Goal: Task Accomplishment & Management: Manage account settings

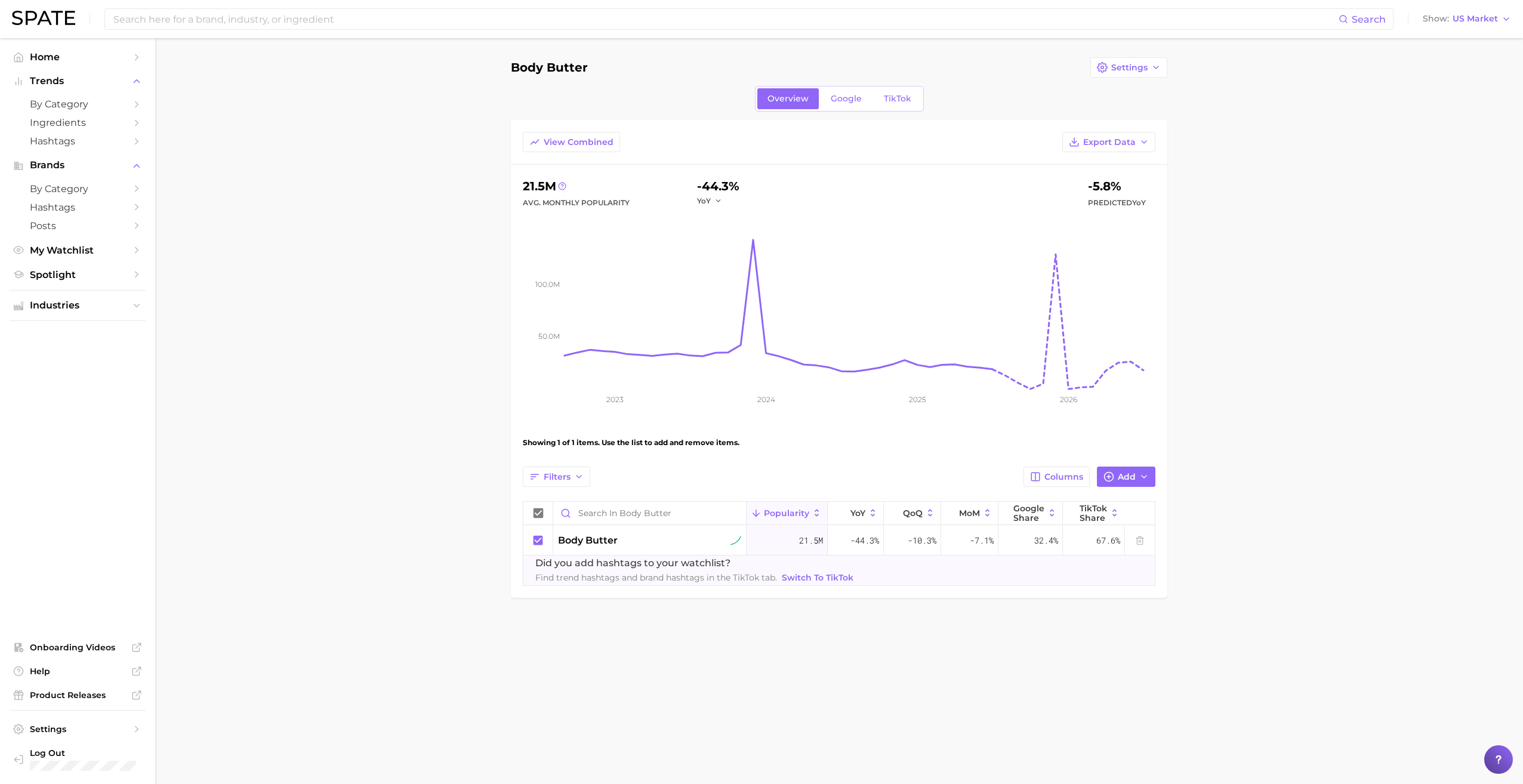
click at [423, 178] on main "Body butter Settings Overview Google TikTok View Combined Export Data 21.5m Avg…" at bounding box center [839, 348] width 1368 height 619
click at [69, 250] on span "My Watchlist" at bounding box center [78, 250] width 96 height 11
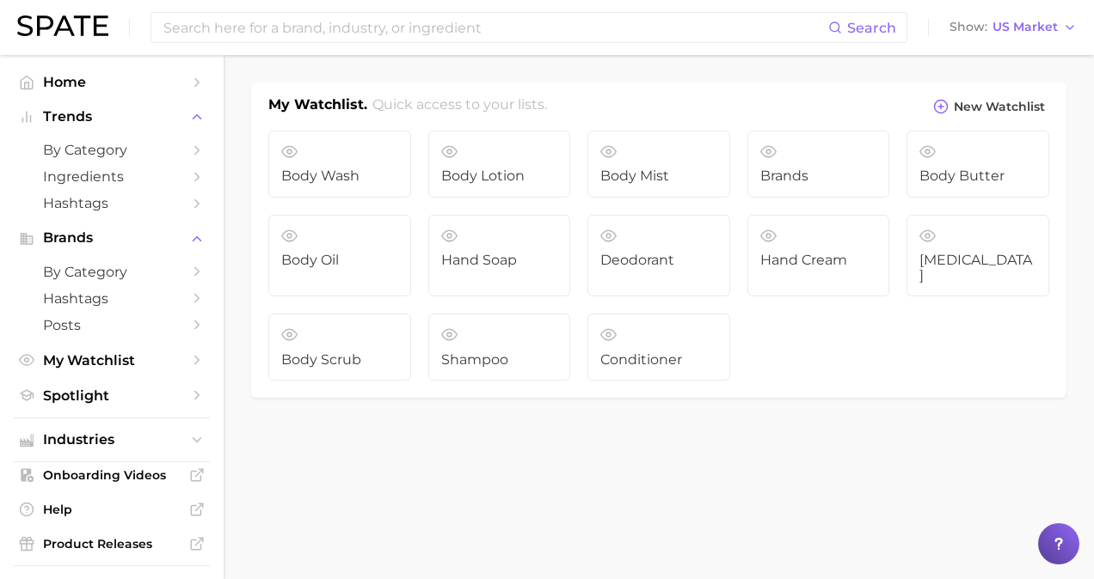
click at [514, 438] on main "My Watchlist. Quick access to your lists. New Watchlist Body wash Body Lotion B…" at bounding box center [659, 269] width 870 height 429
click at [354, 325] on link "Body scrub" at bounding box center [339, 347] width 143 height 67
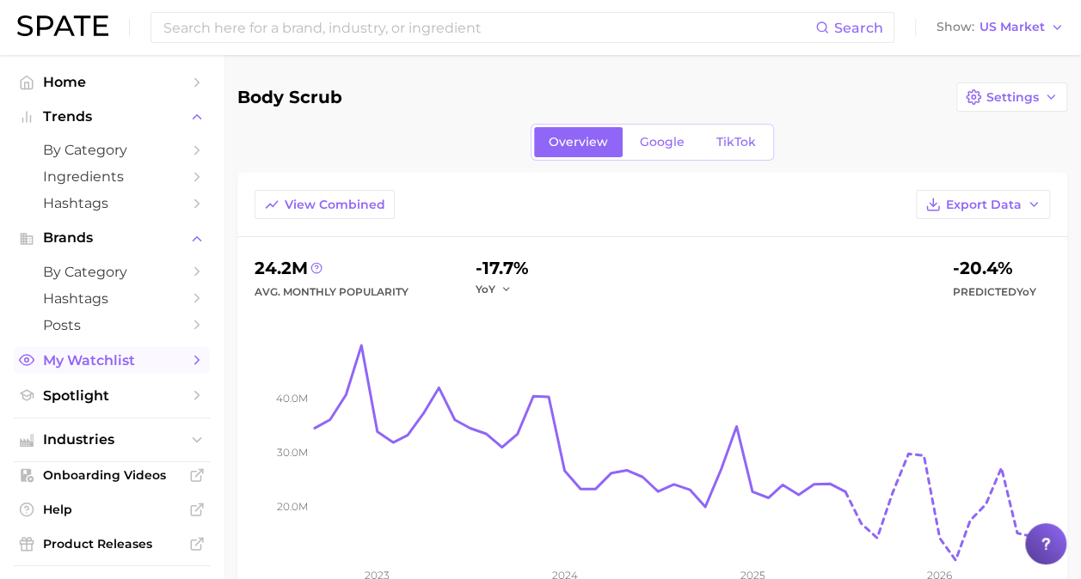
click at [105, 361] on span "My Watchlist" at bounding box center [112, 360] width 138 height 16
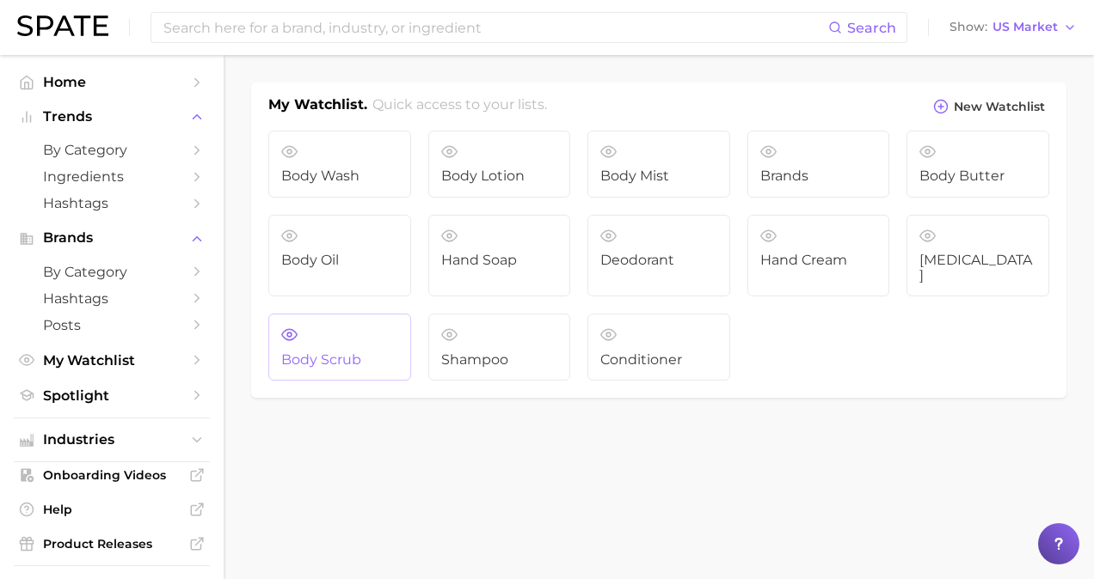
click at [344, 314] on link "Body scrub" at bounding box center [339, 347] width 143 height 67
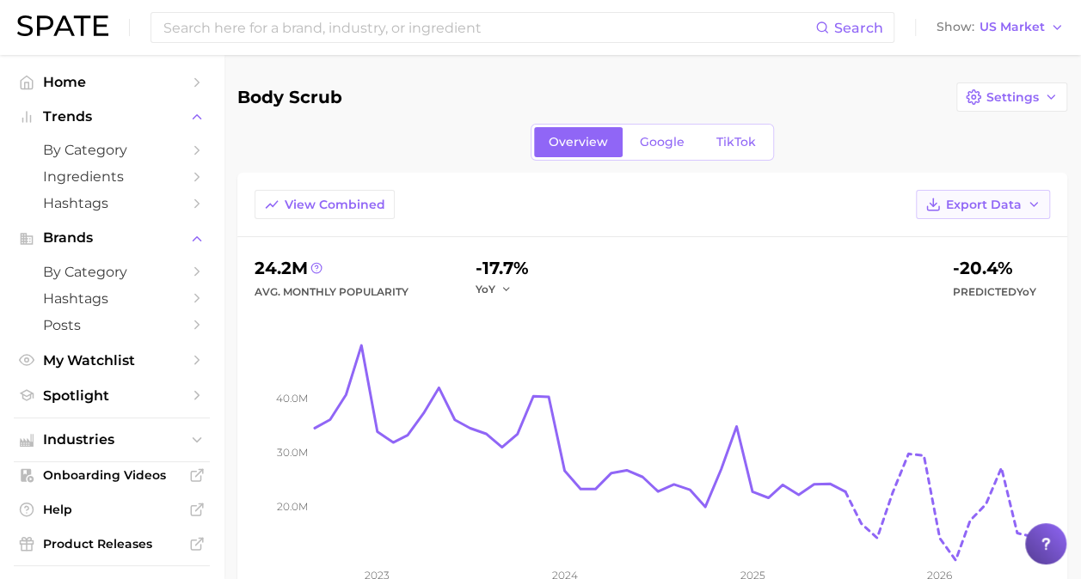
click at [978, 198] on span "Export Data" at bounding box center [984, 205] width 76 height 15
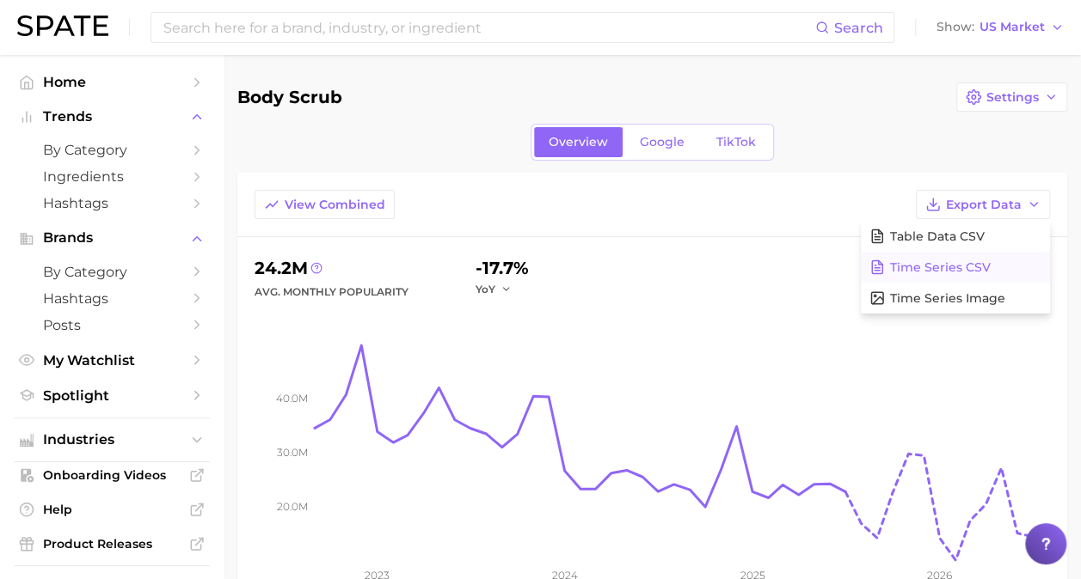
click at [951, 265] on span "Time Series CSV" at bounding box center [940, 267] width 101 height 15
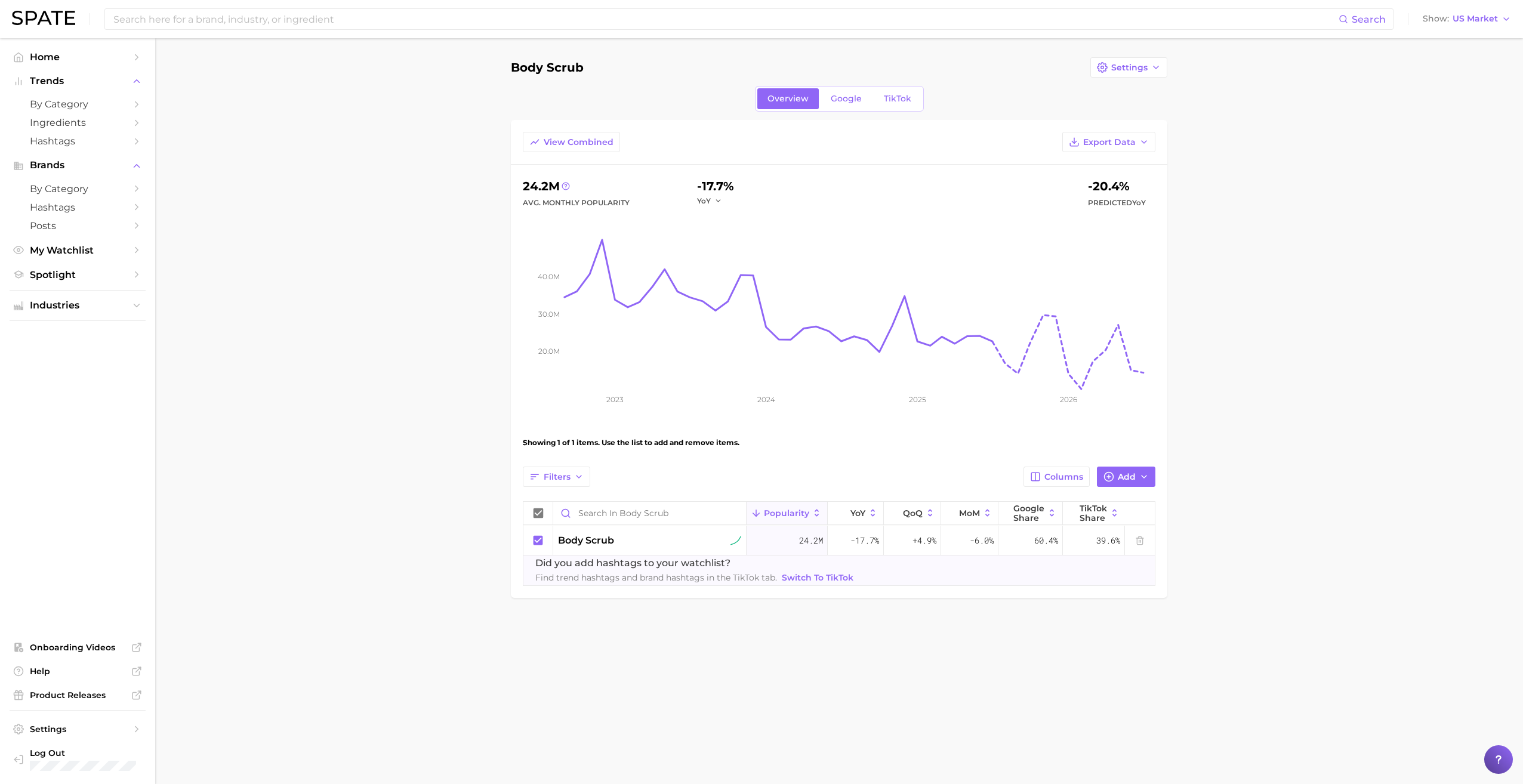
click at [424, 275] on main "Body scrub Settings Overview Google TikTok View Combined Export Data 24.2m Avg.…" at bounding box center [839, 348] width 1368 height 619
click at [67, 257] on link "My Watchlist" at bounding box center [78, 250] width 136 height 19
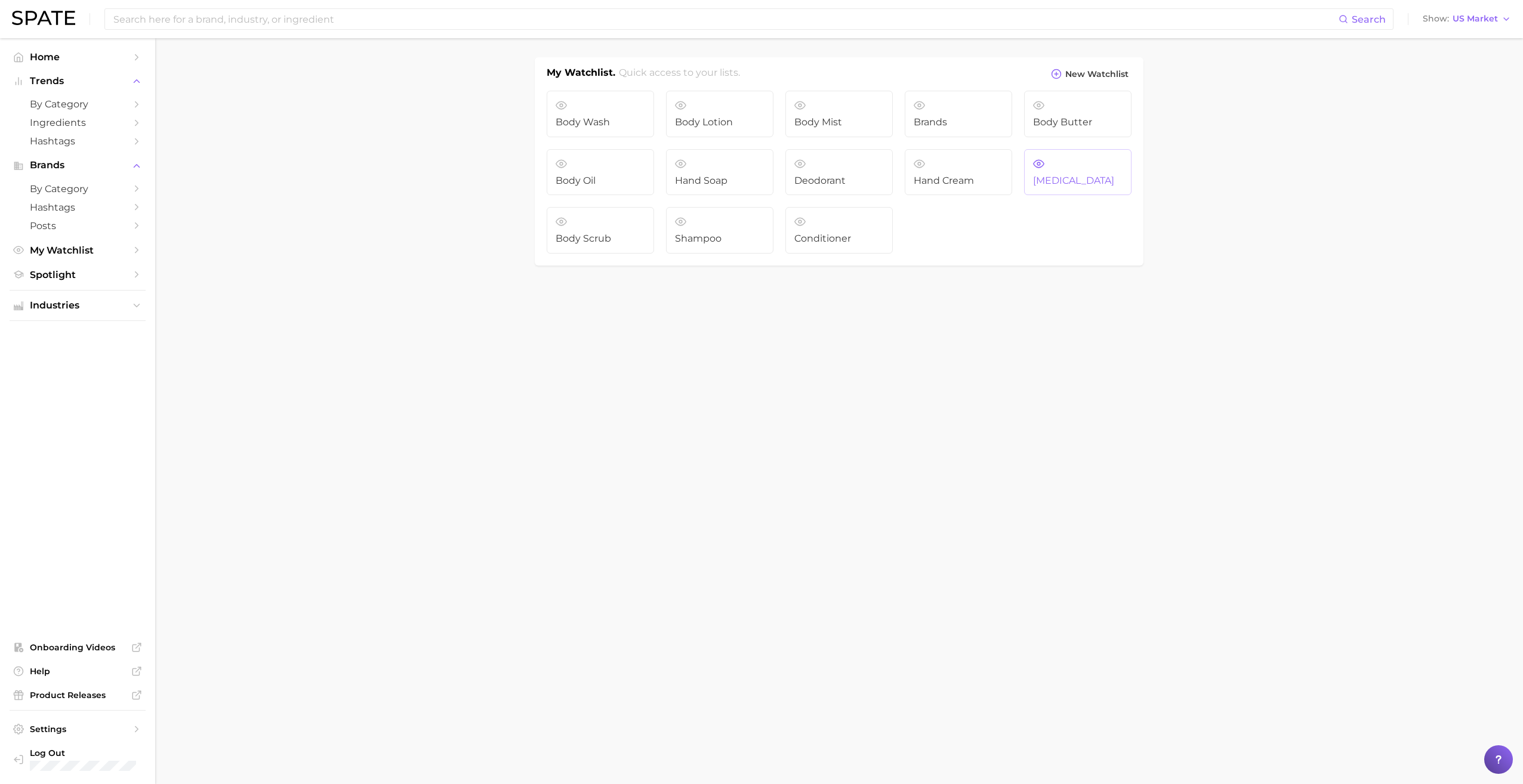
click at [741, 163] on link "Lip balm" at bounding box center [1077, 172] width 108 height 46
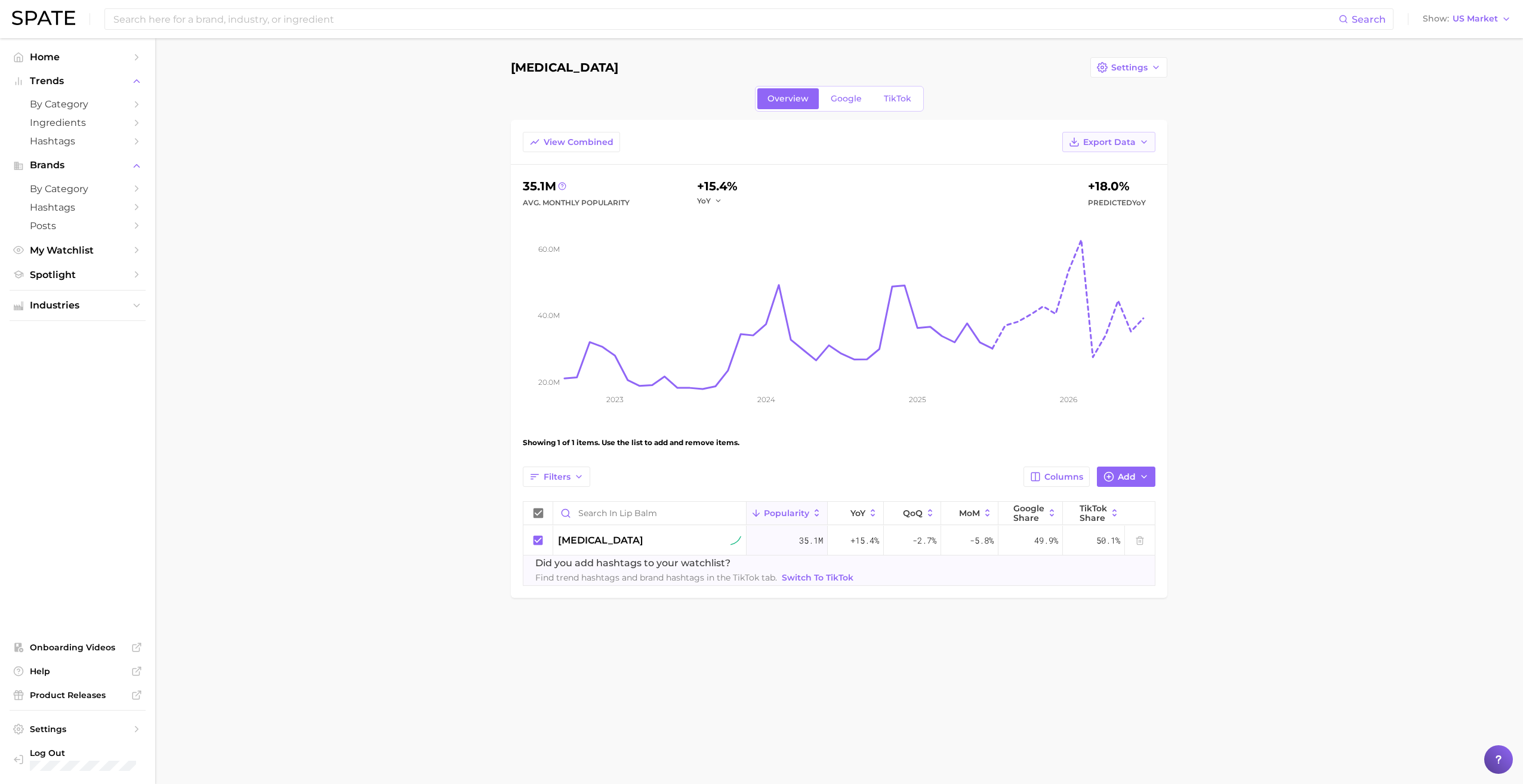
click at [741, 139] on span "Export Data" at bounding box center [1109, 142] width 53 height 10
click at [741, 186] on button "Time Series CSV" at bounding box center [1089, 185] width 131 height 22
click at [232, 270] on main "Lip balm Settings Overview Google TikTok View Combined Export Data 35.1m Avg. M…" at bounding box center [839, 348] width 1368 height 619
click at [93, 250] on span "My Watchlist" at bounding box center [78, 250] width 96 height 11
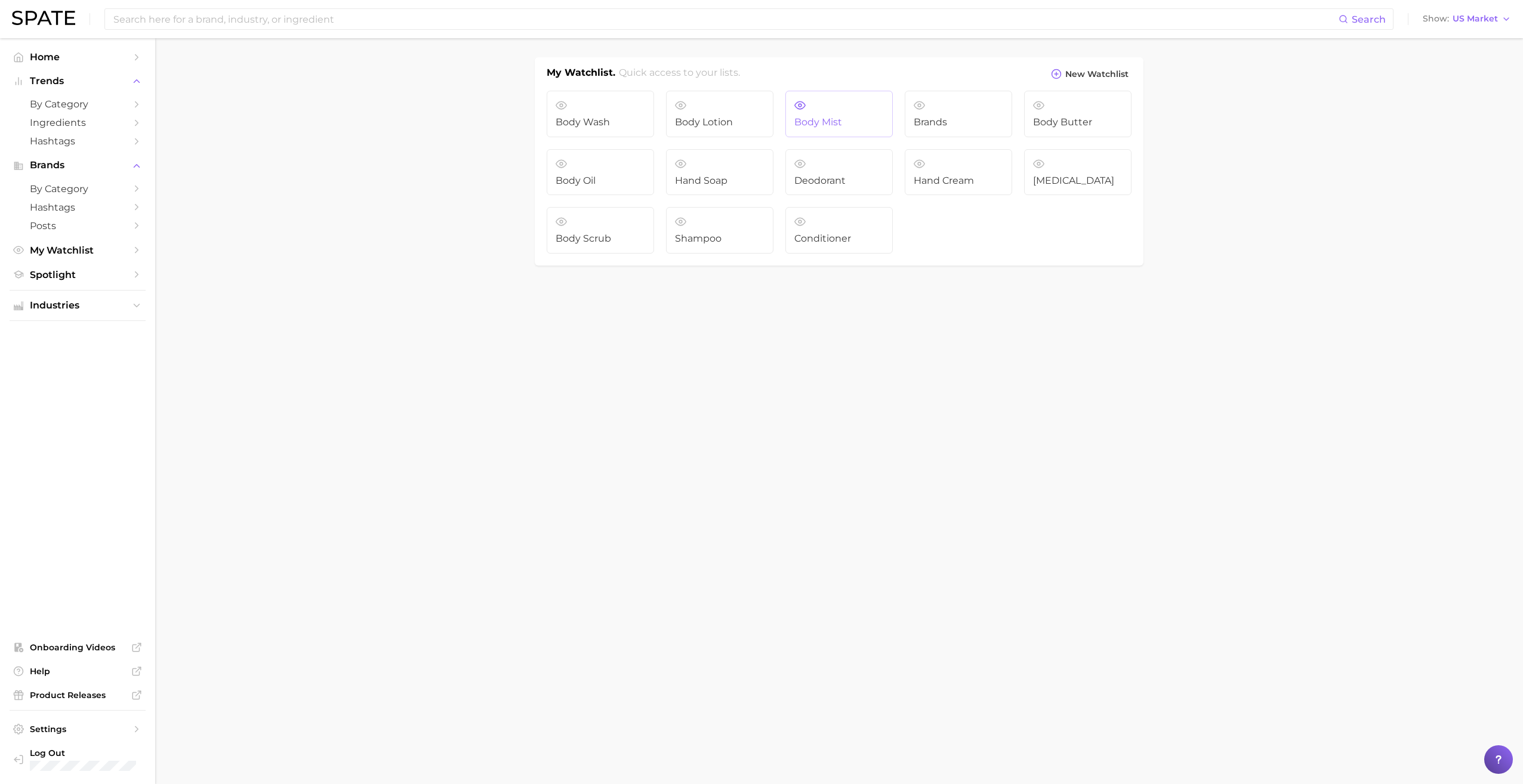
click at [741, 118] on span "Body Mist" at bounding box center [839, 122] width 90 height 10
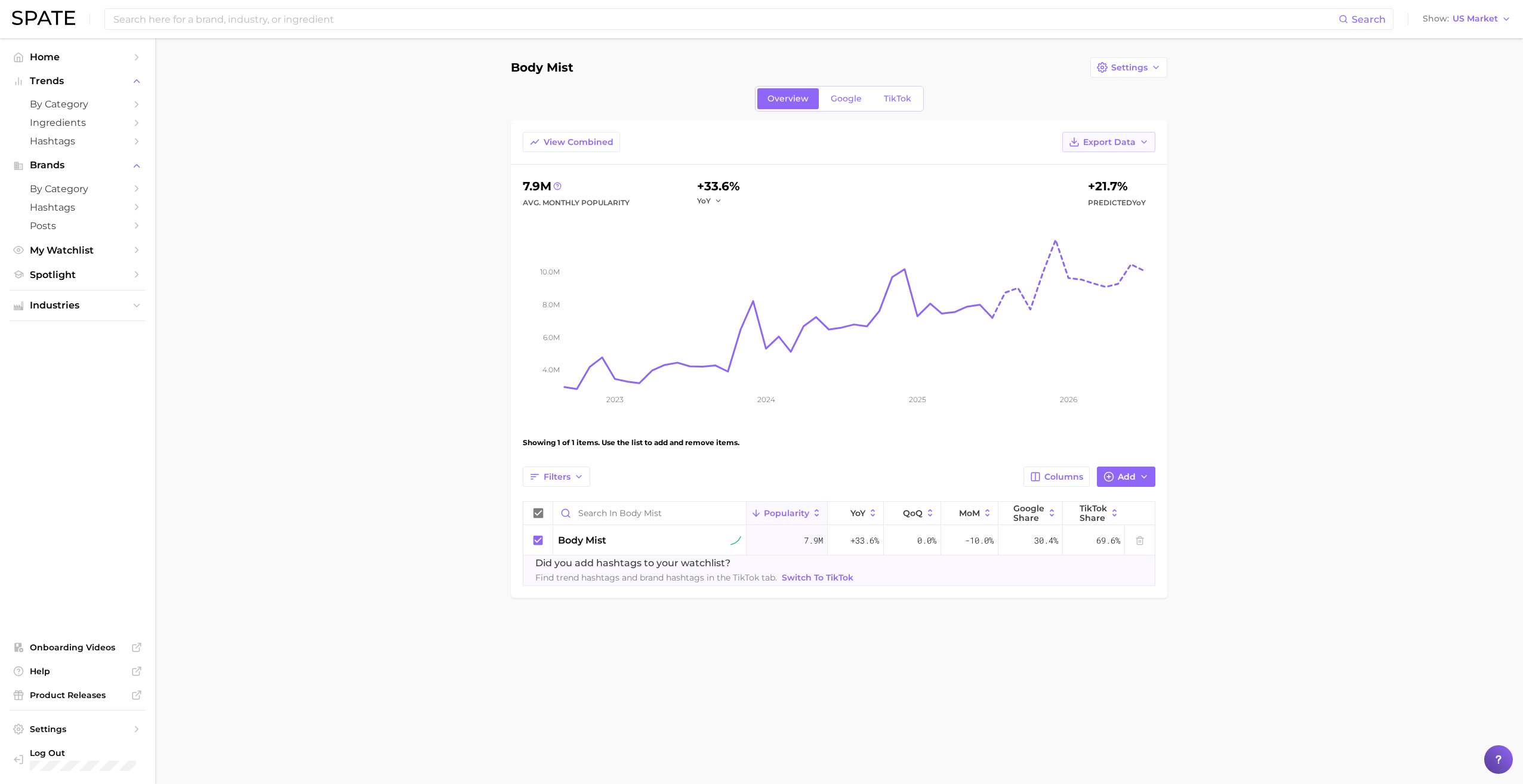
click at [741, 142] on span "Export Data" at bounding box center [1109, 142] width 53 height 10
click at [741, 185] on button "Time Series CSV" at bounding box center [1089, 185] width 131 height 22
click at [289, 203] on main "Body Mist Settings Overview Google TikTok View Combined Export Data 7.9m Avg. M…" at bounding box center [839, 348] width 1368 height 619
click at [96, 251] on span "My Watchlist" at bounding box center [78, 250] width 96 height 11
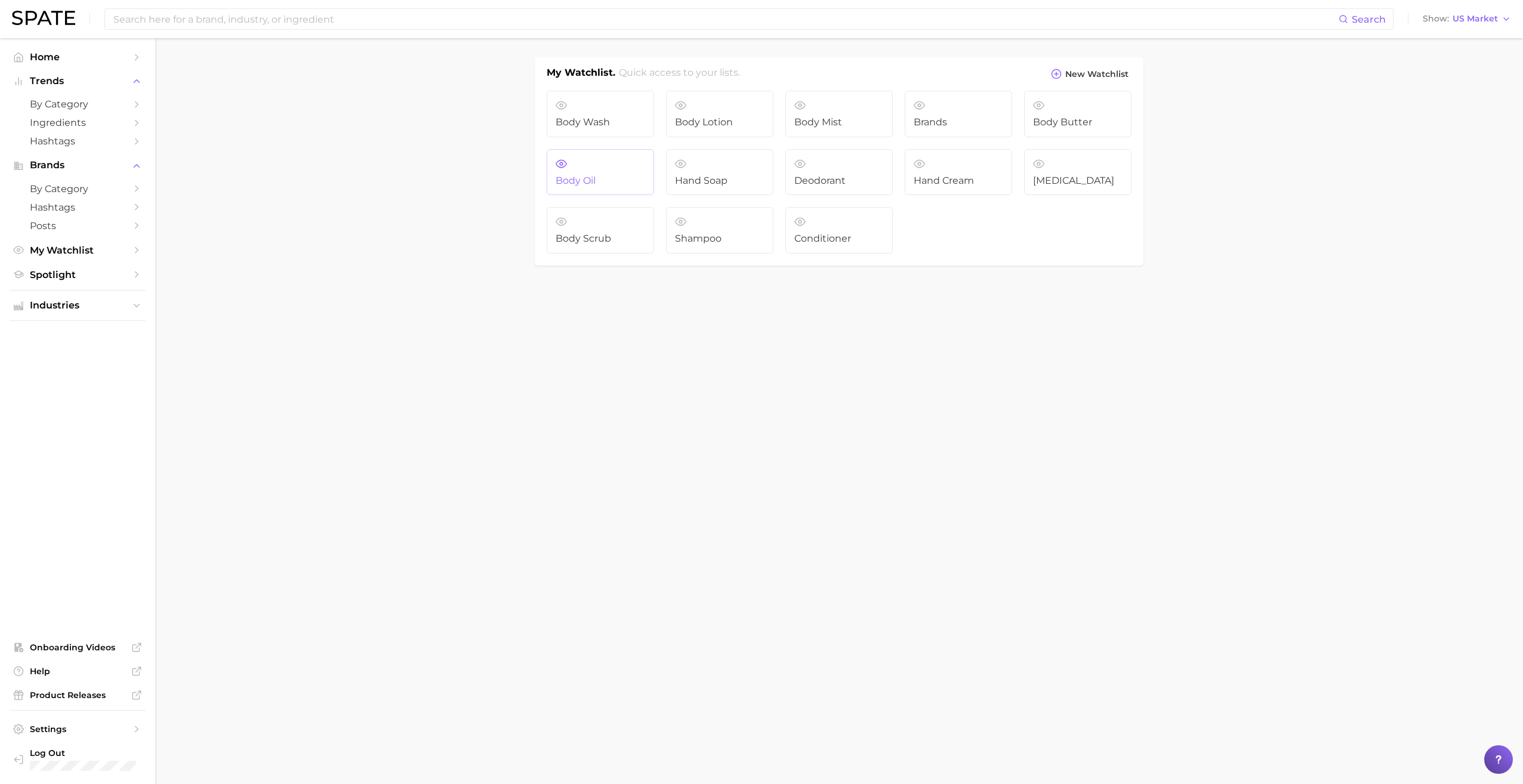
click at [611, 178] on span "Body Oil" at bounding box center [600, 180] width 90 height 10
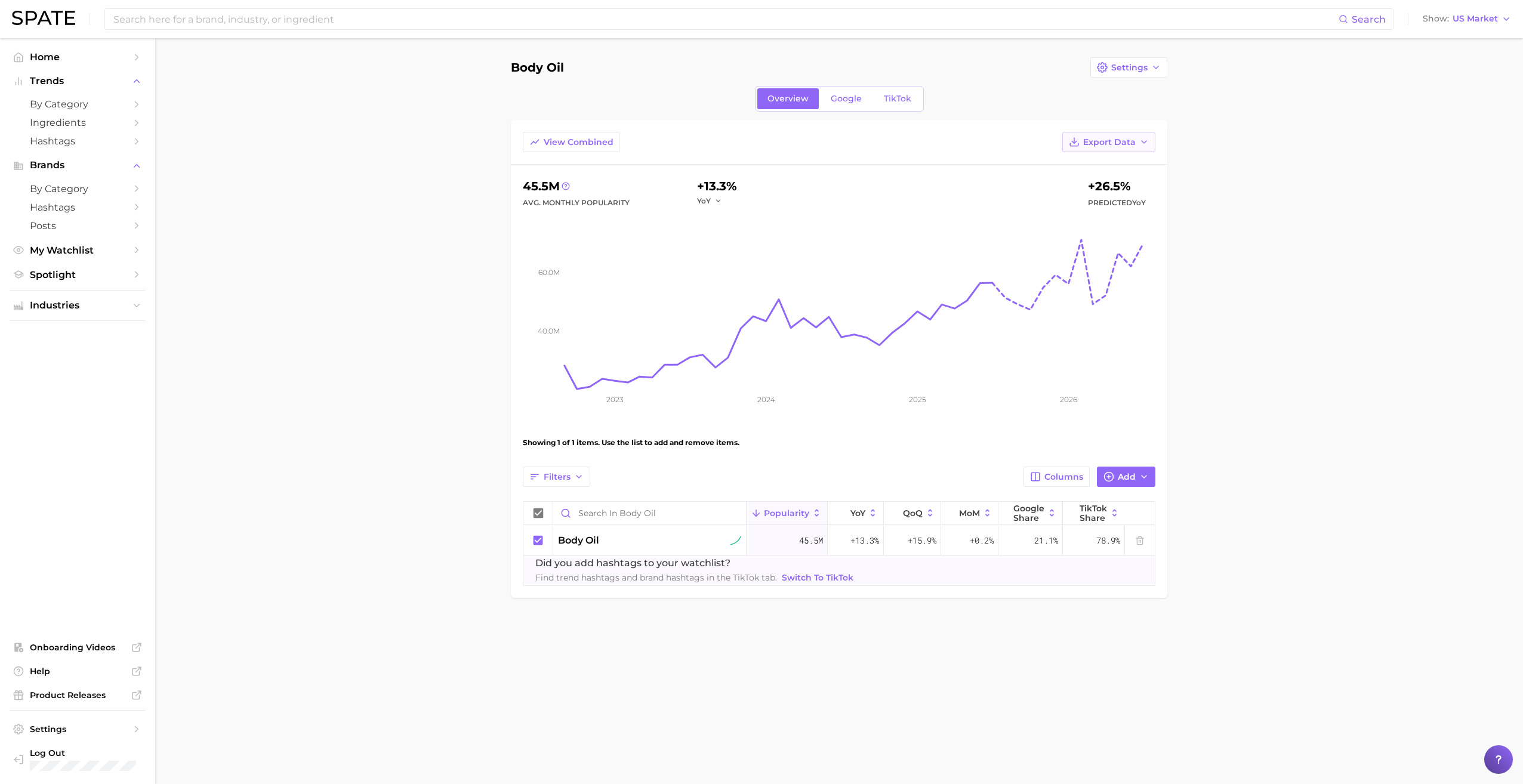
click at [741, 140] on span "Export Data" at bounding box center [1109, 142] width 53 height 10
click at [741, 180] on span "Time Series CSV" at bounding box center [1079, 185] width 70 height 10
click at [71, 248] on span "My Watchlist" at bounding box center [78, 250] width 96 height 11
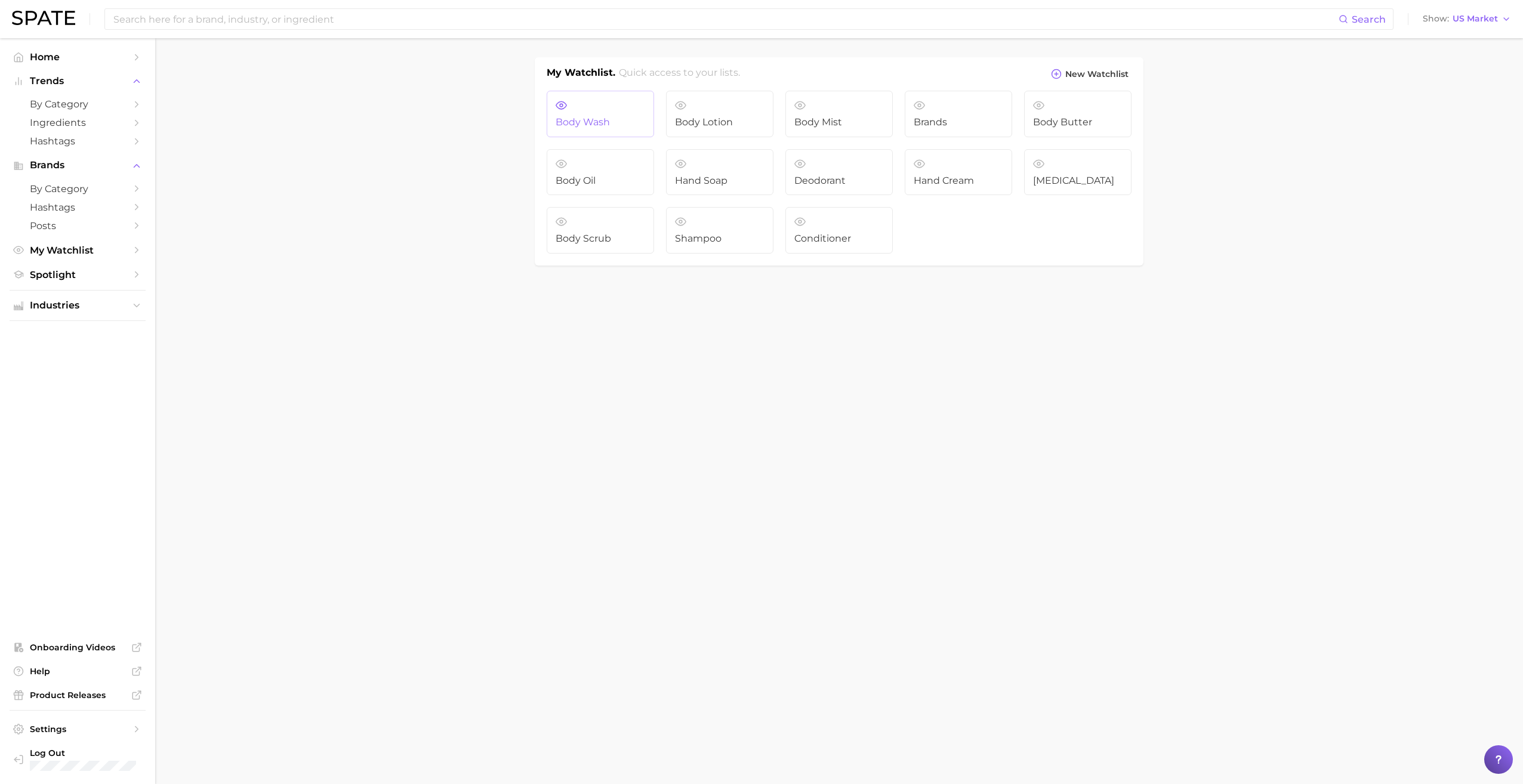
click at [605, 129] on link "Body wash" at bounding box center [600, 114] width 108 height 46
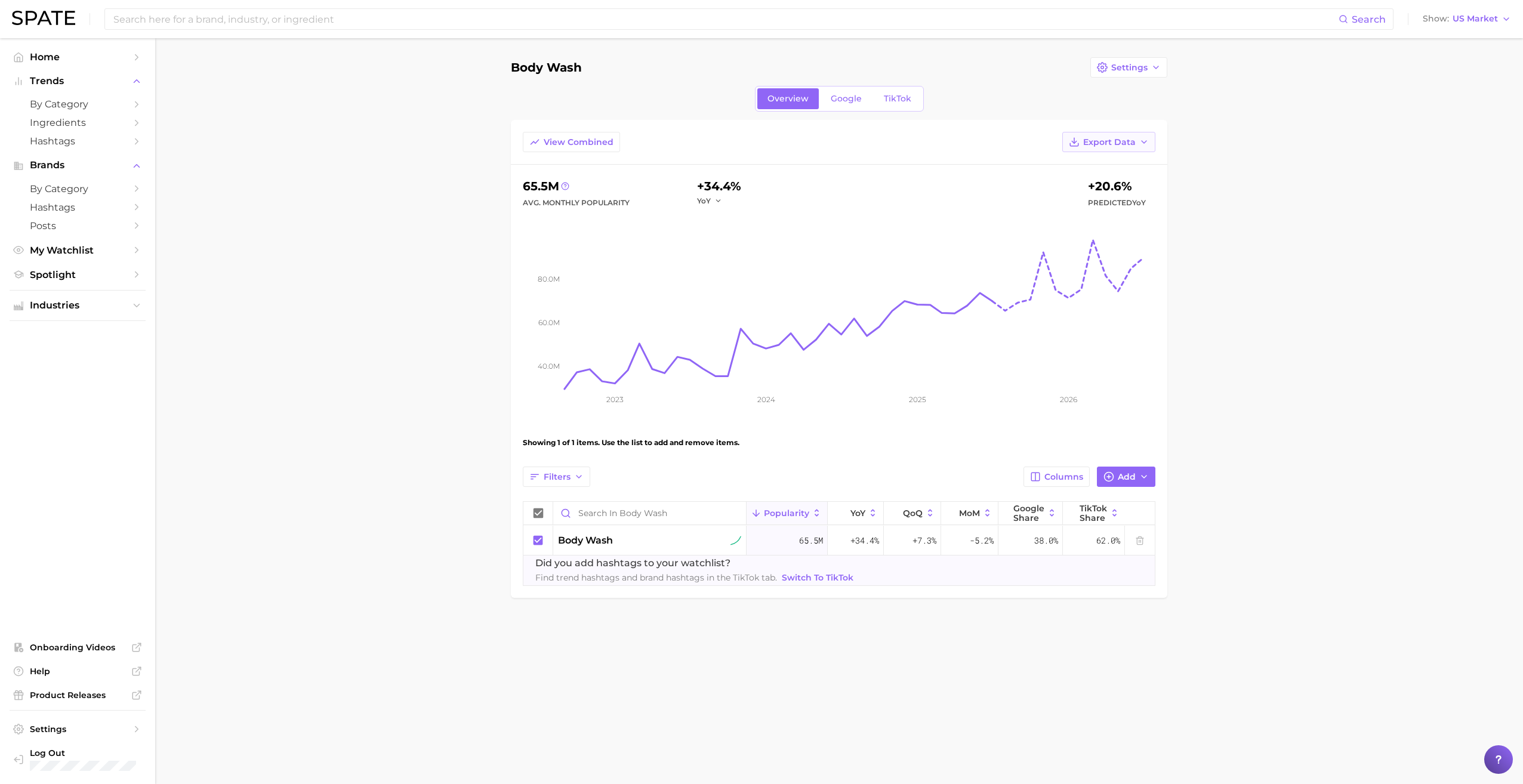
click at [741, 134] on button "Export Data" at bounding box center [1109, 142] width 93 height 20
click at [741, 182] on span "Time Series CSV" at bounding box center [1079, 185] width 70 height 10
click at [339, 310] on main "Body wash Settings Overview Google TikTok View Combined Export Data 65.5m Avg. …" at bounding box center [839, 348] width 1368 height 619
click at [103, 253] on span "My Watchlist" at bounding box center [78, 250] width 96 height 11
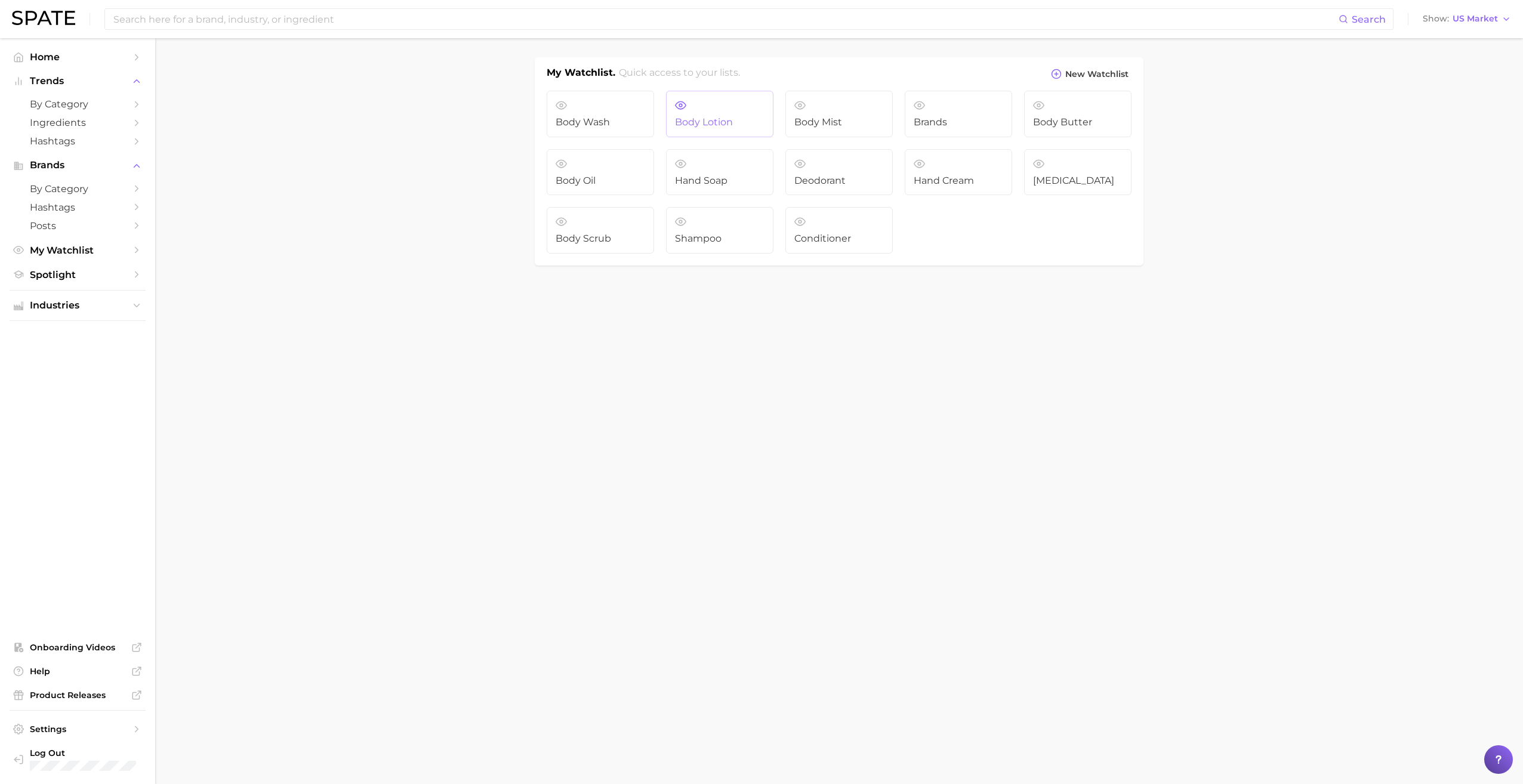
click at [715, 112] on link "Body Lotion" at bounding box center [719, 114] width 108 height 46
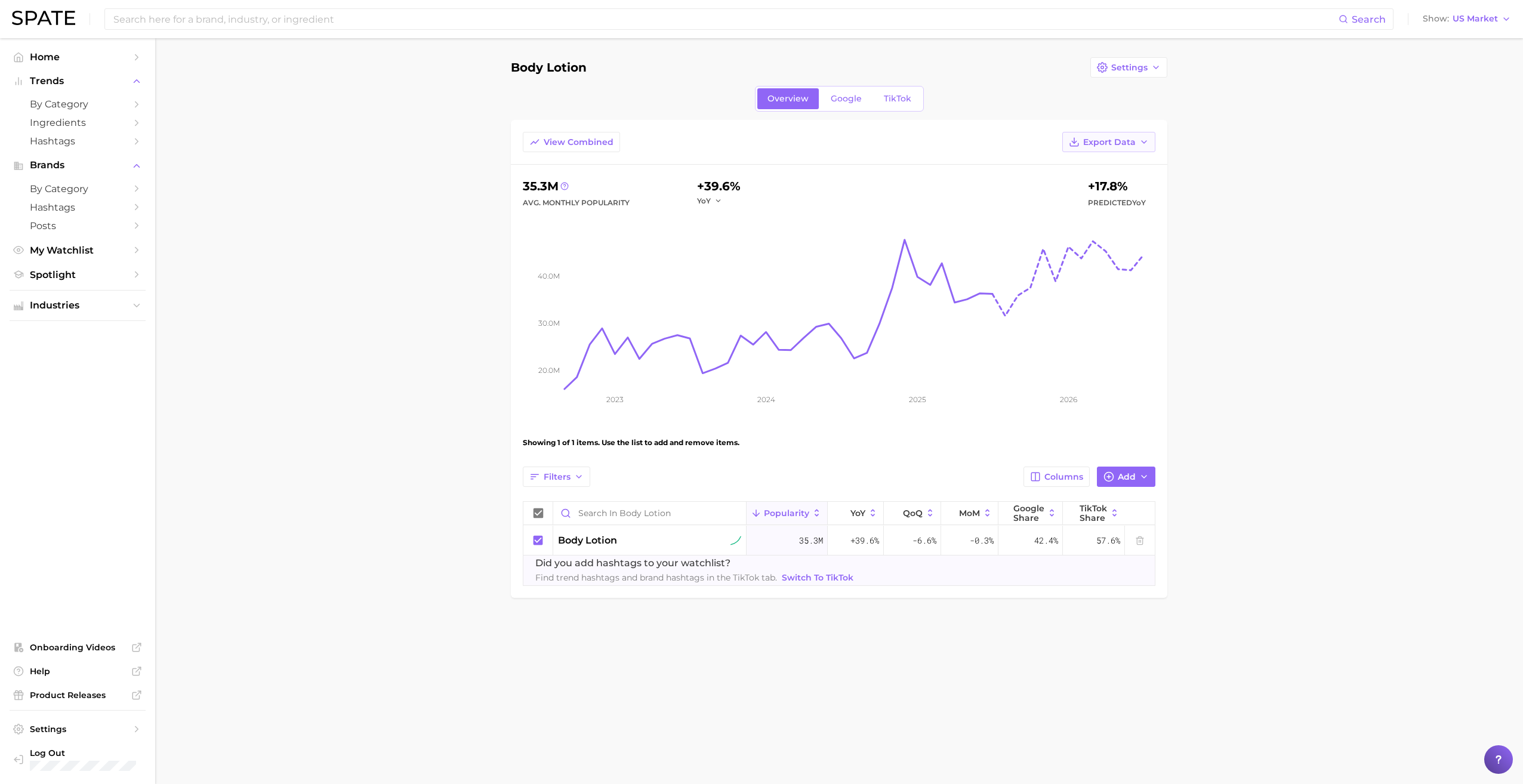
click at [741, 141] on span "Export Data" at bounding box center [1109, 142] width 53 height 10
click at [741, 182] on button "Time Series CSV" at bounding box center [1089, 185] width 131 height 22
click at [71, 251] on span "My Watchlist" at bounding box center [78, 250] width 96 height 11
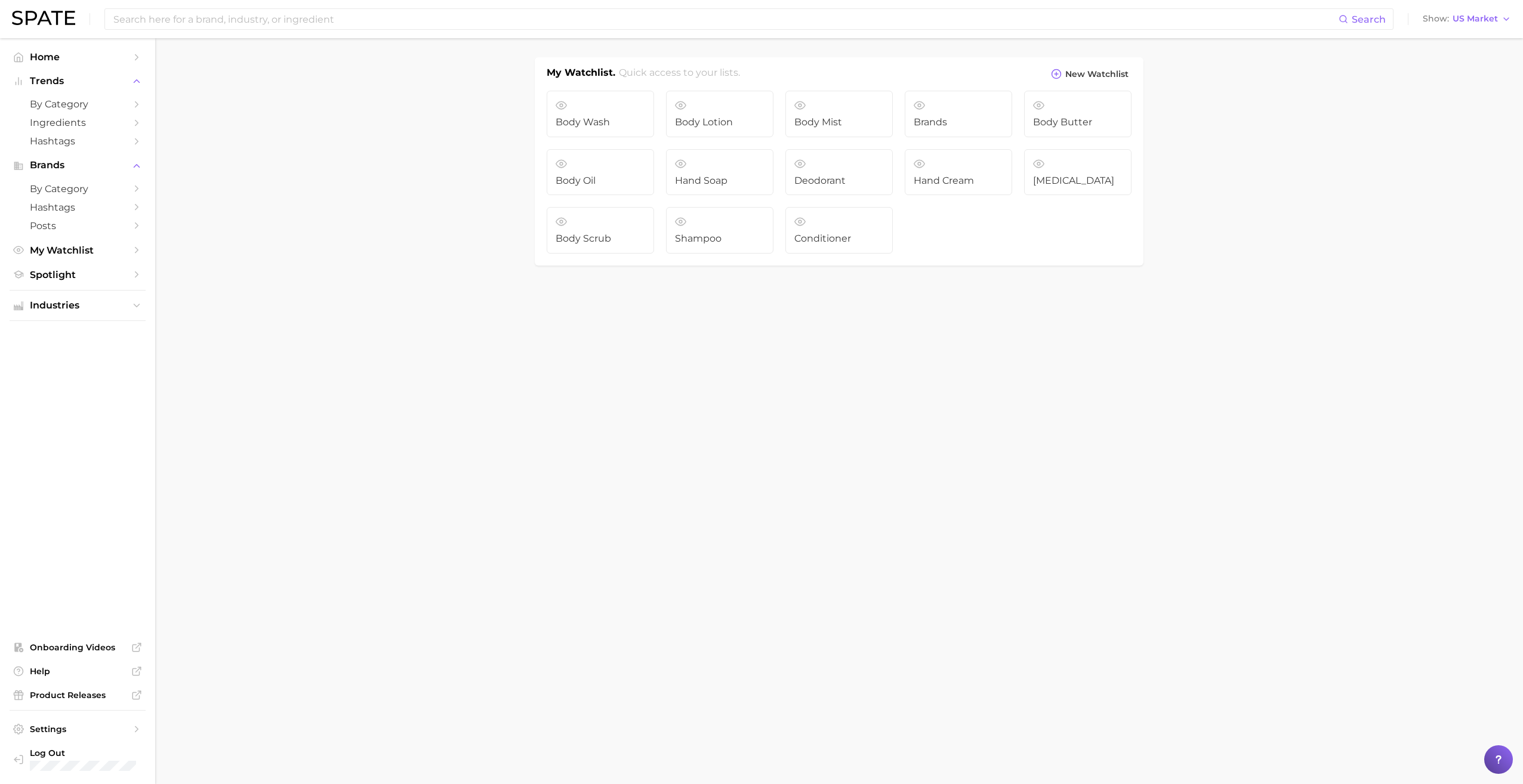
click at [696, 330] on body "Search Show US Market Home Trends by Category Ingredients Hashtags Brands by Ca…" at bounding box center [762, 392] width 1523 height 784
click at [741, 222] on link "Conditioner" at bounding box center [839, 230] width 108 height 46
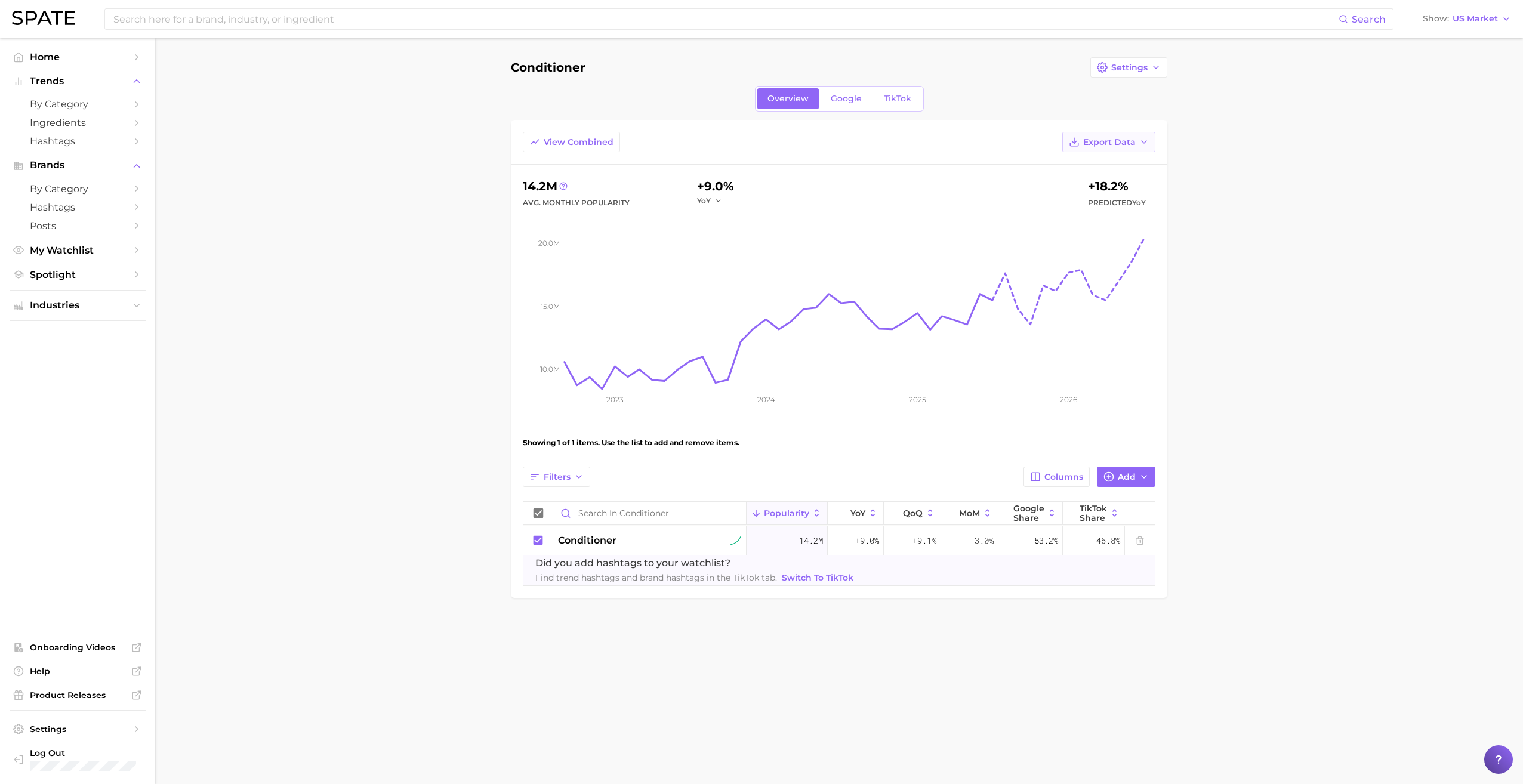
click at [741, 143] on span "Export Data" at bounding box center [1109, 142] width 53 height 10
click at [741, 184] on span "Time Series CSV" at bounding box center [1079, 185] width 70 height 10
click at [107, 256] on span "My Watchlist" at bounding box center [78, 250] width 96 height 11
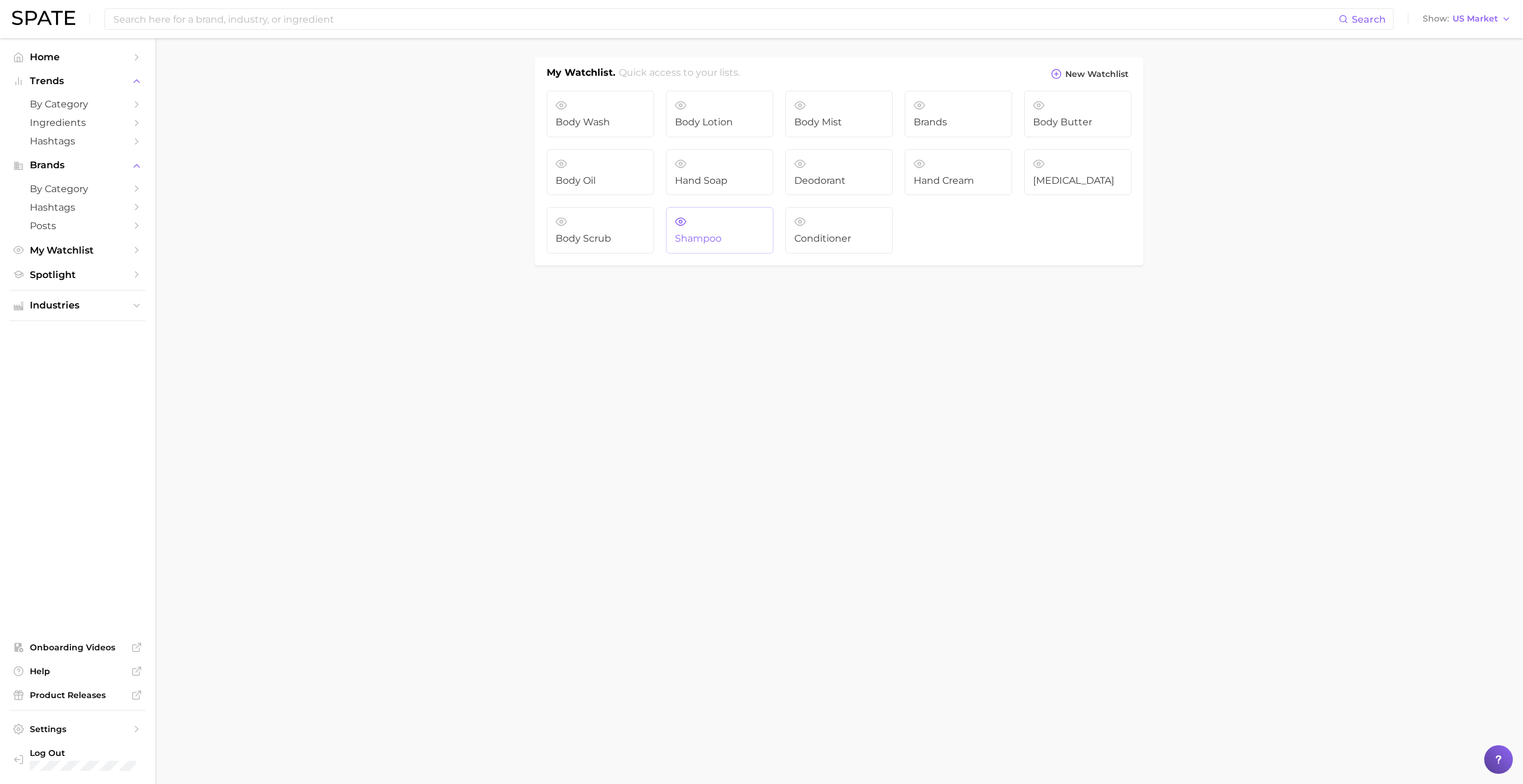
click at [715, 230] on link "Shampoo" at bounding box center [719, 230] width 108 height 46
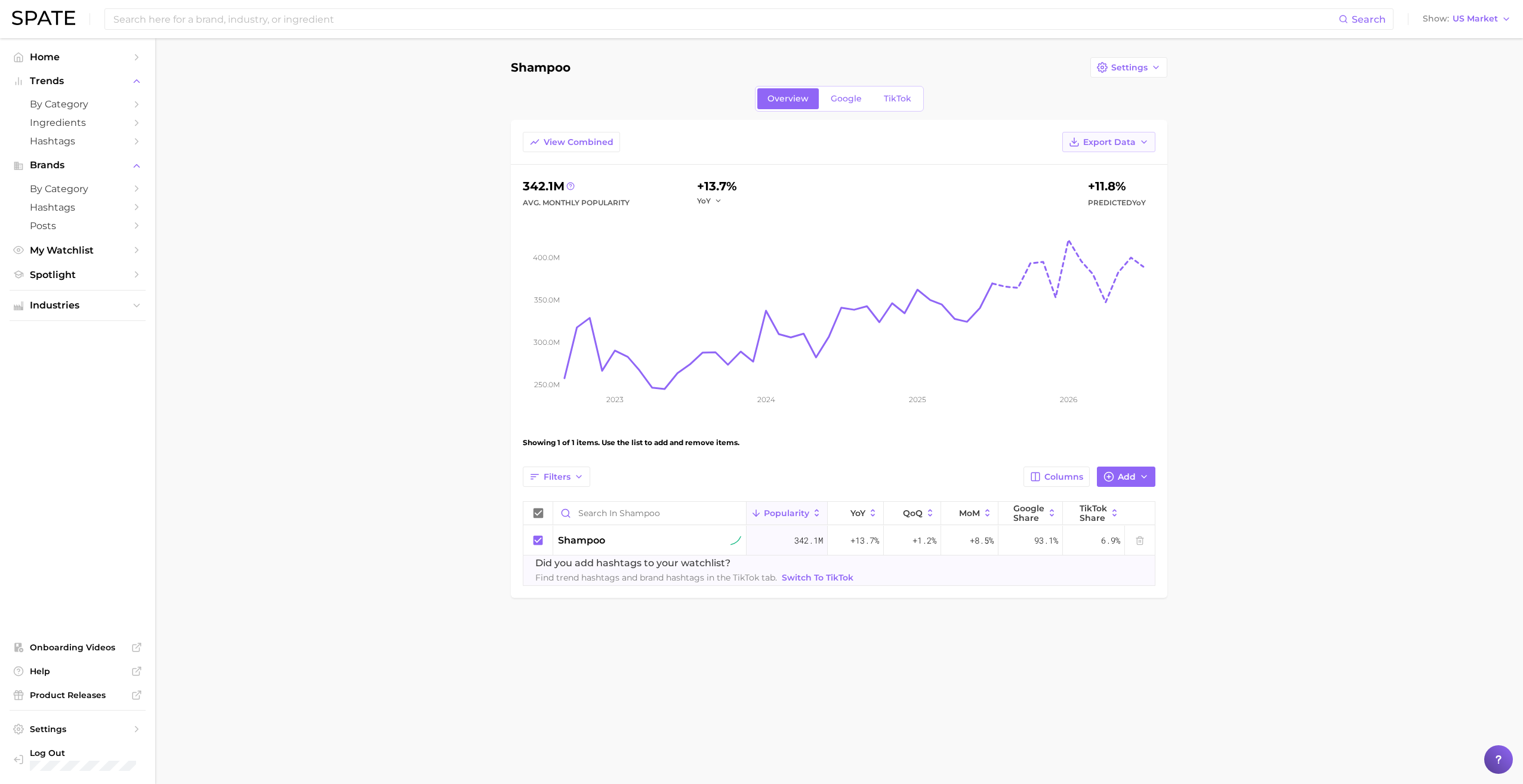
click at [741, 135] on button "Export Data" at bounding box center [1109, 142] width 93 height 20
click at [741, 180] on span "Time Series CSV" at bounding box center [1079, 185] width 70 height 10
click at [75, 251] on span "My Watchlist" at bounding box center [78, 250] width 96 height 11
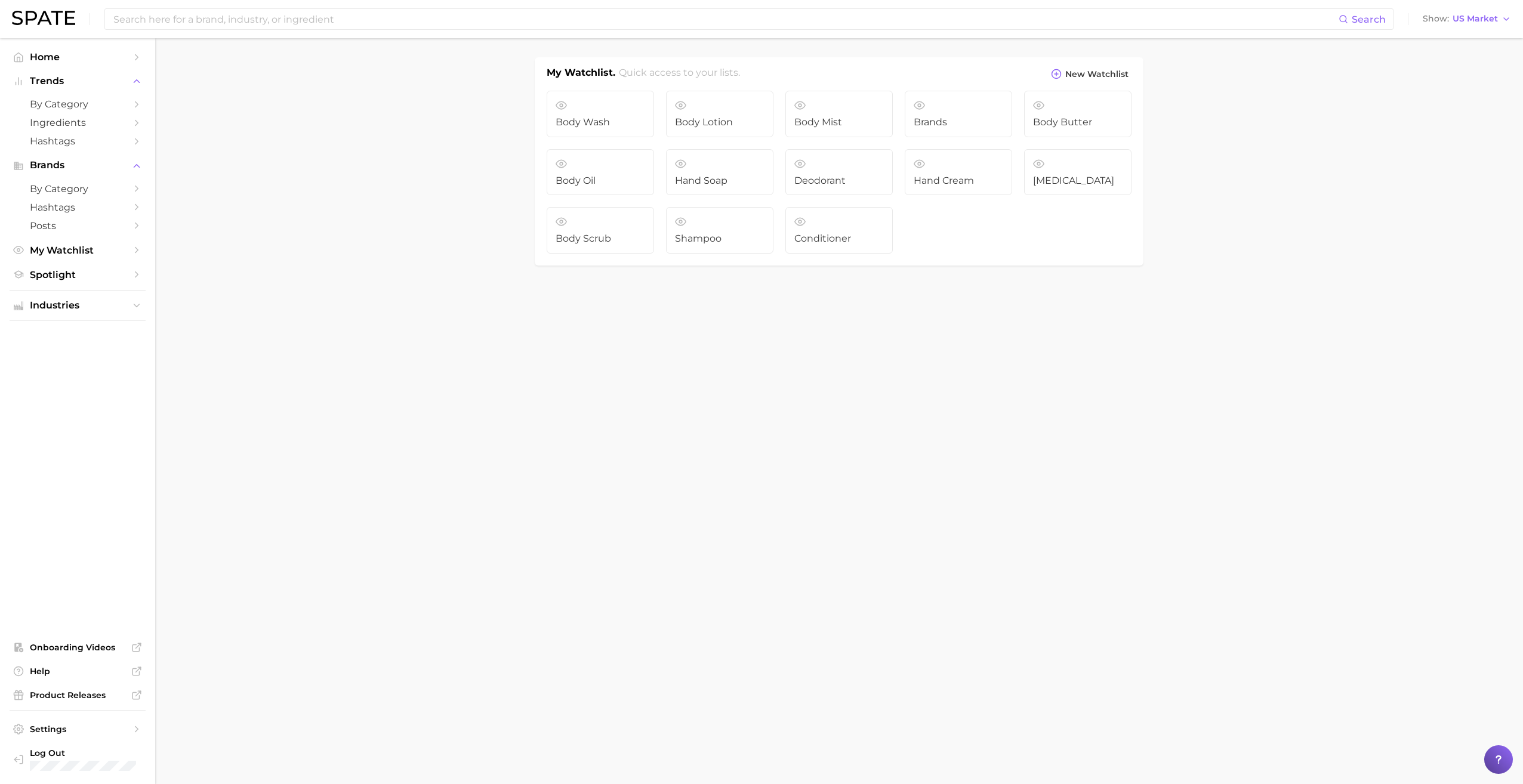
click at [483, 321] on body "Search Show US Market Home Trends by Category Ingredients Hashtags Brands by Ca…" at bounding box center [762, 392] width 1523 height 784
click at [741, 105] on link "Body Mist" at bounding box center [839, 114] width 108 height 46
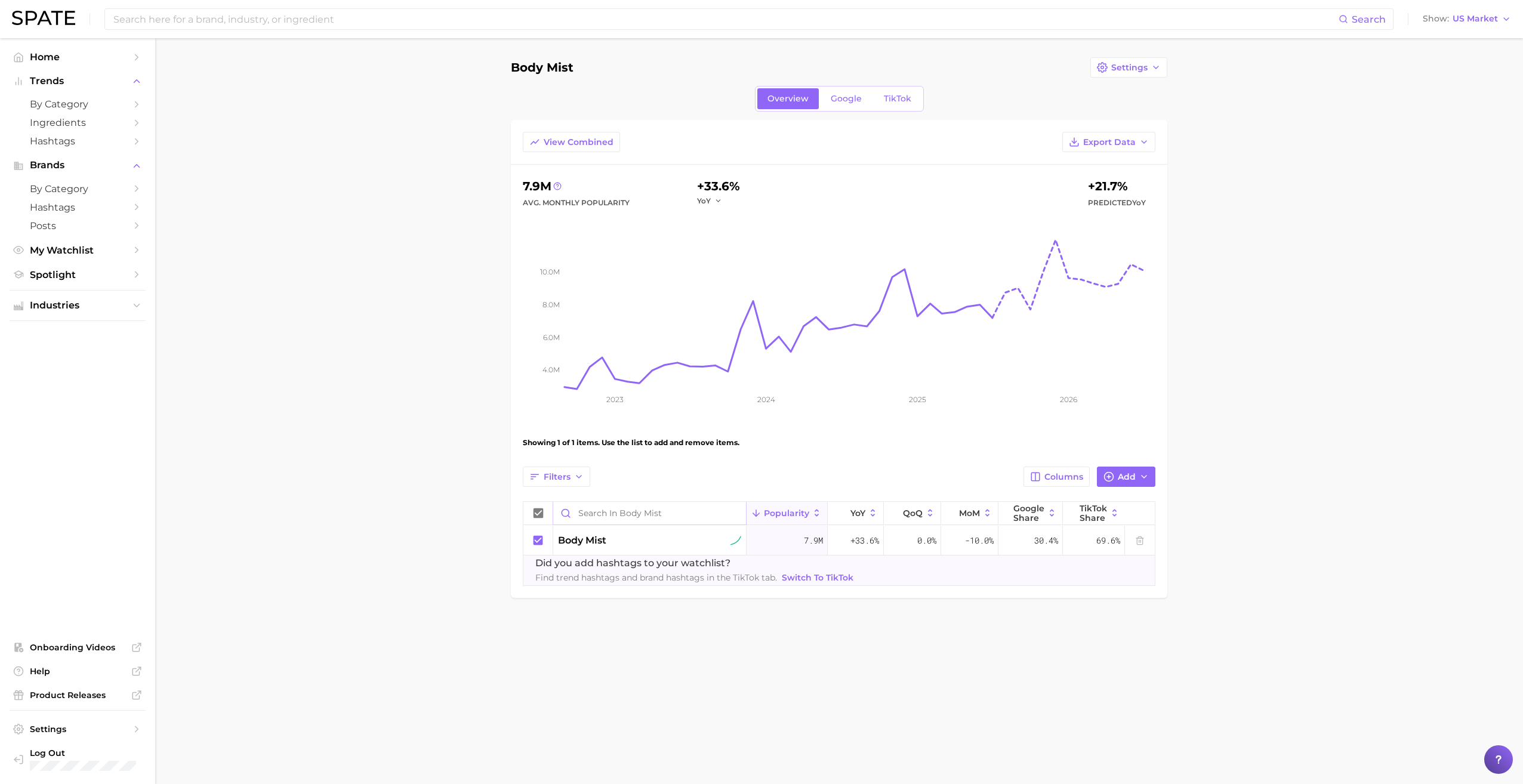
click at [654, 382] on input "Search in Body Mist" at bounding box center [650, 513] width 193 height 23
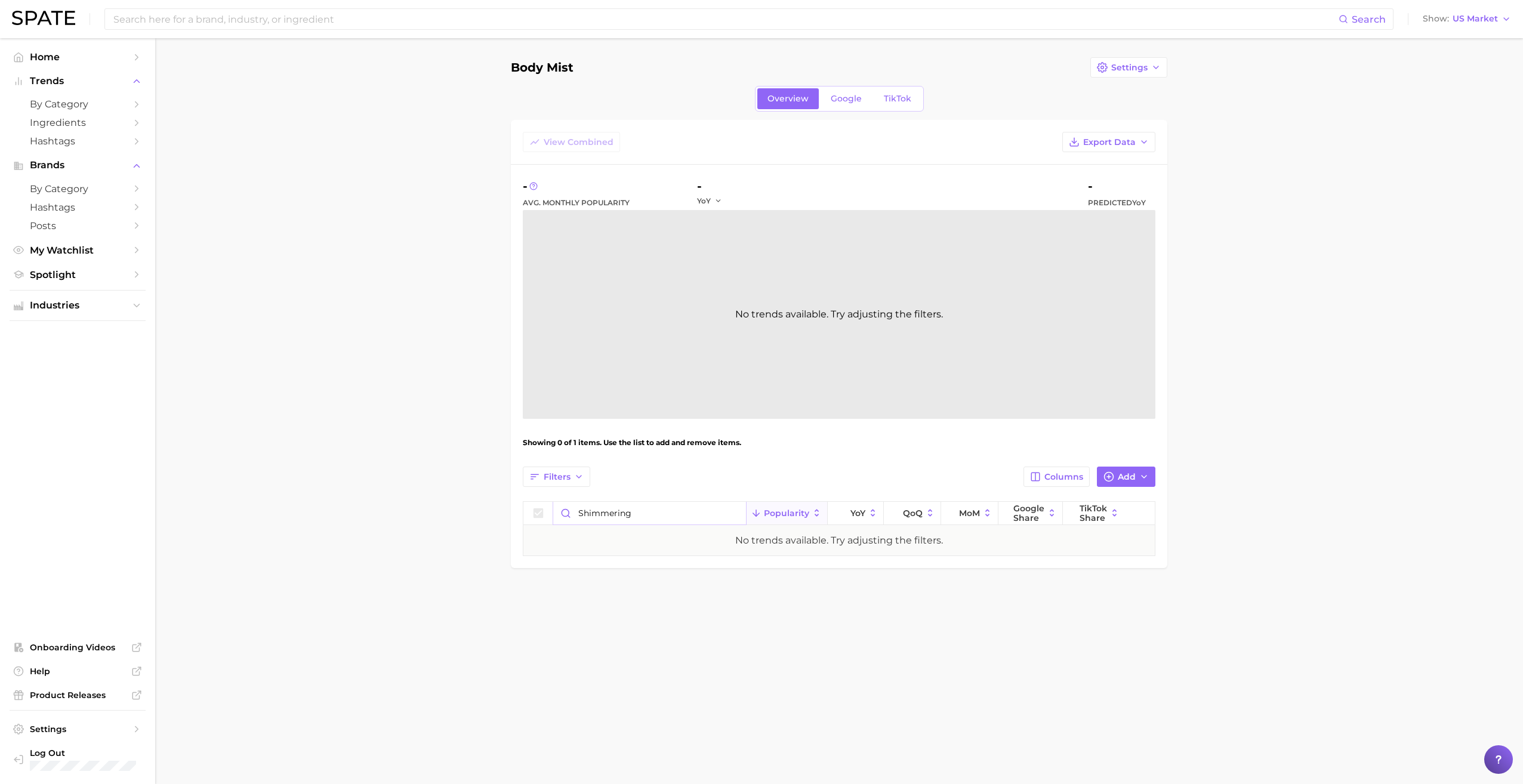
type input "shimmering"
click at [398, 376] on main "Body Mist Settings Overview Google TikTok View Combined Export Data - Avg. Mont…" at bounding box center [839, 332] width 1368 height 589
click at [470, 252] on main "Body Mist Settings Overview Google TikTok View Combined Export Data - Avg. Mont…" at bounding box center [839, 332] width 1368 height 589
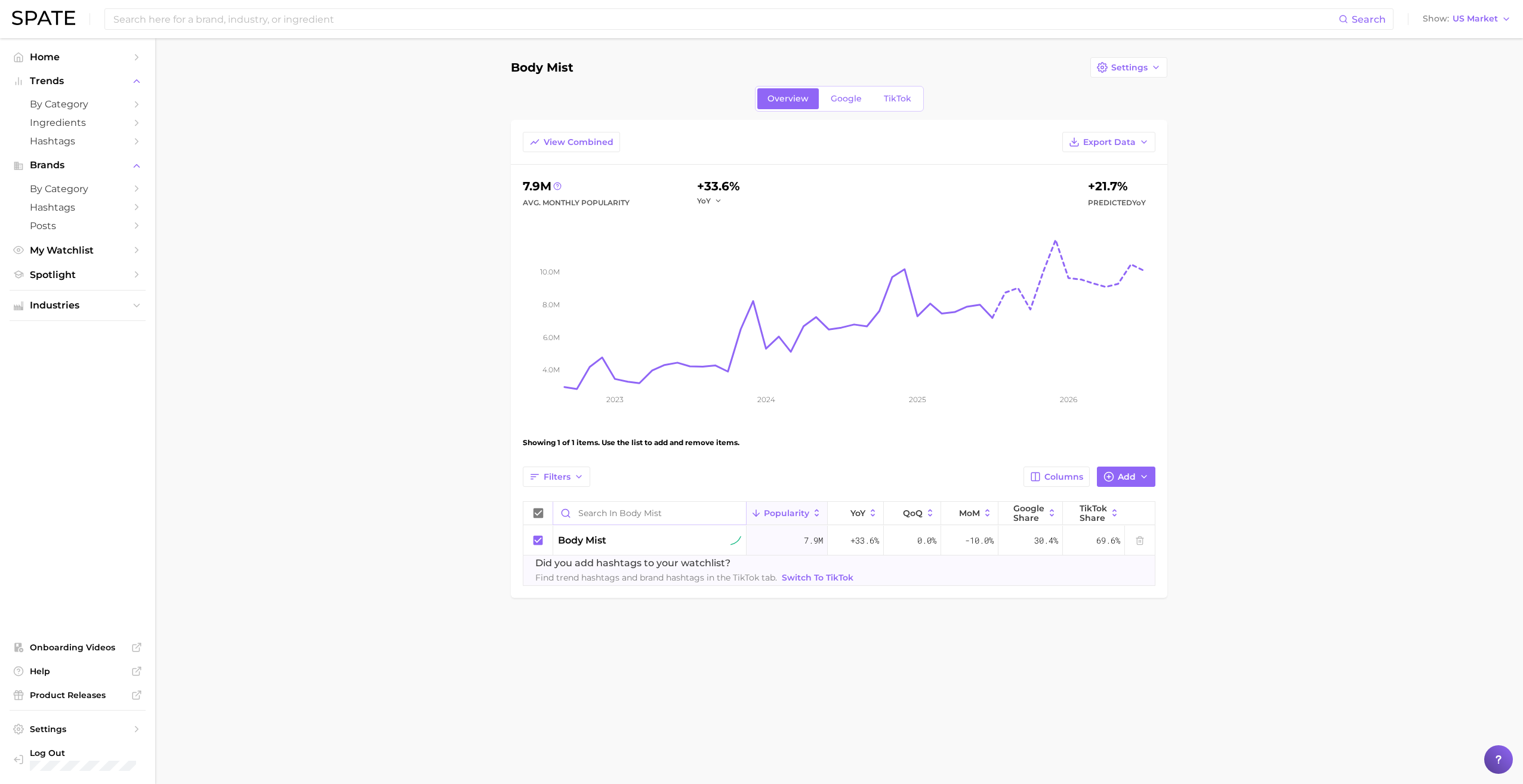
click at [662, 510] on input "Search in Body Mist" at bounding box center [650, 513] width 193 height 23
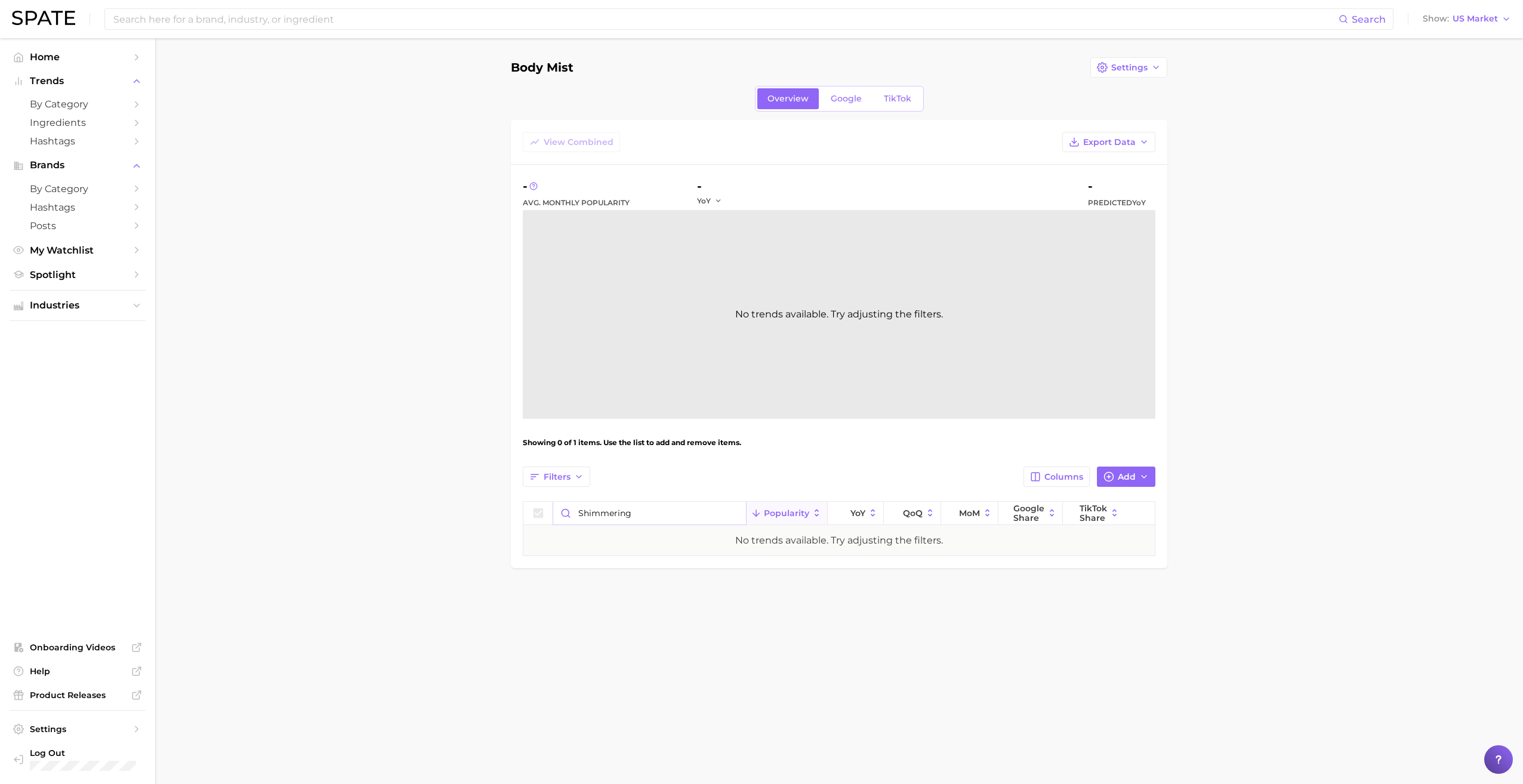
type input "shimmering"
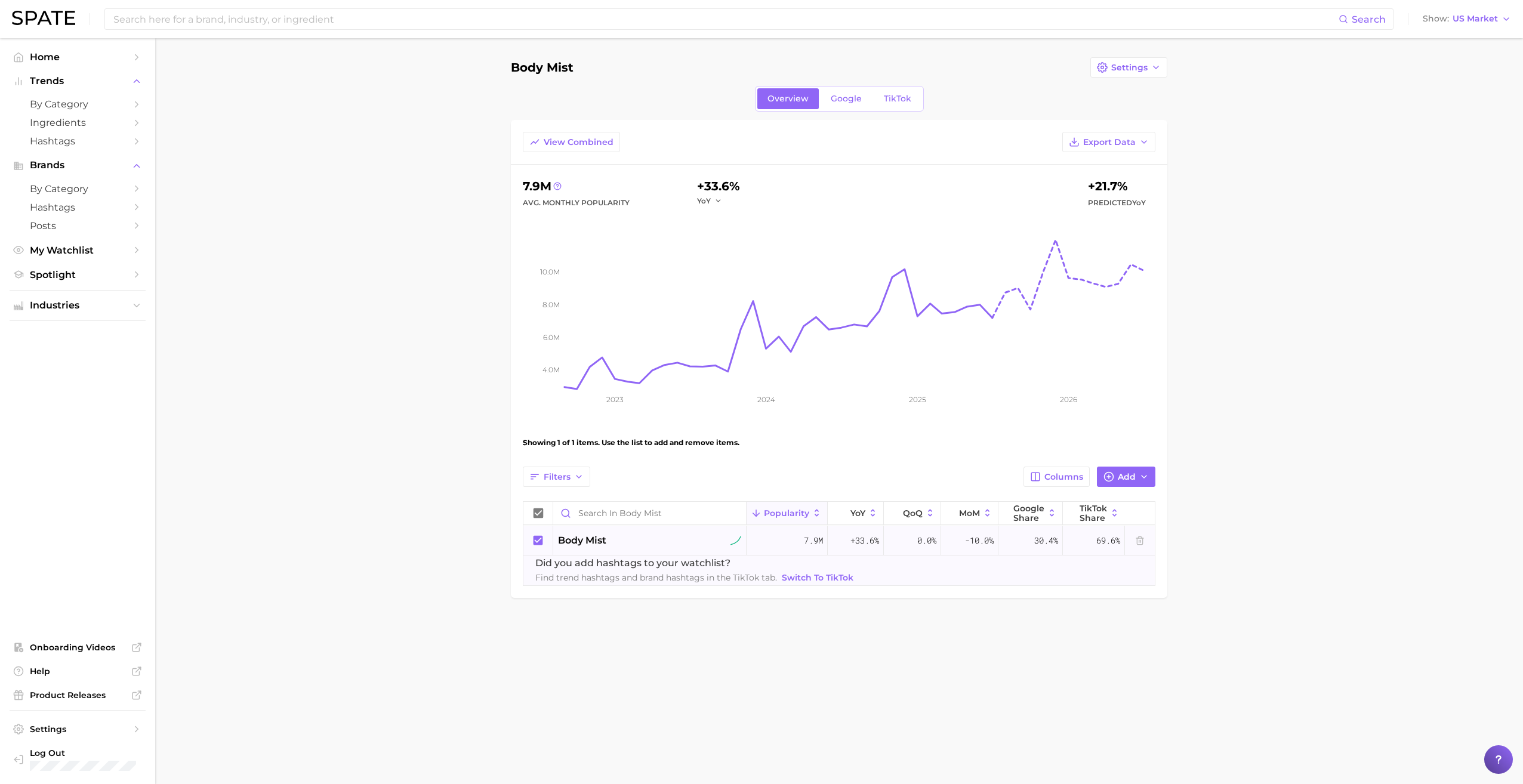
click at [670, 543] on div "body mist" at bounding box center [650, 540] width 183 height 15
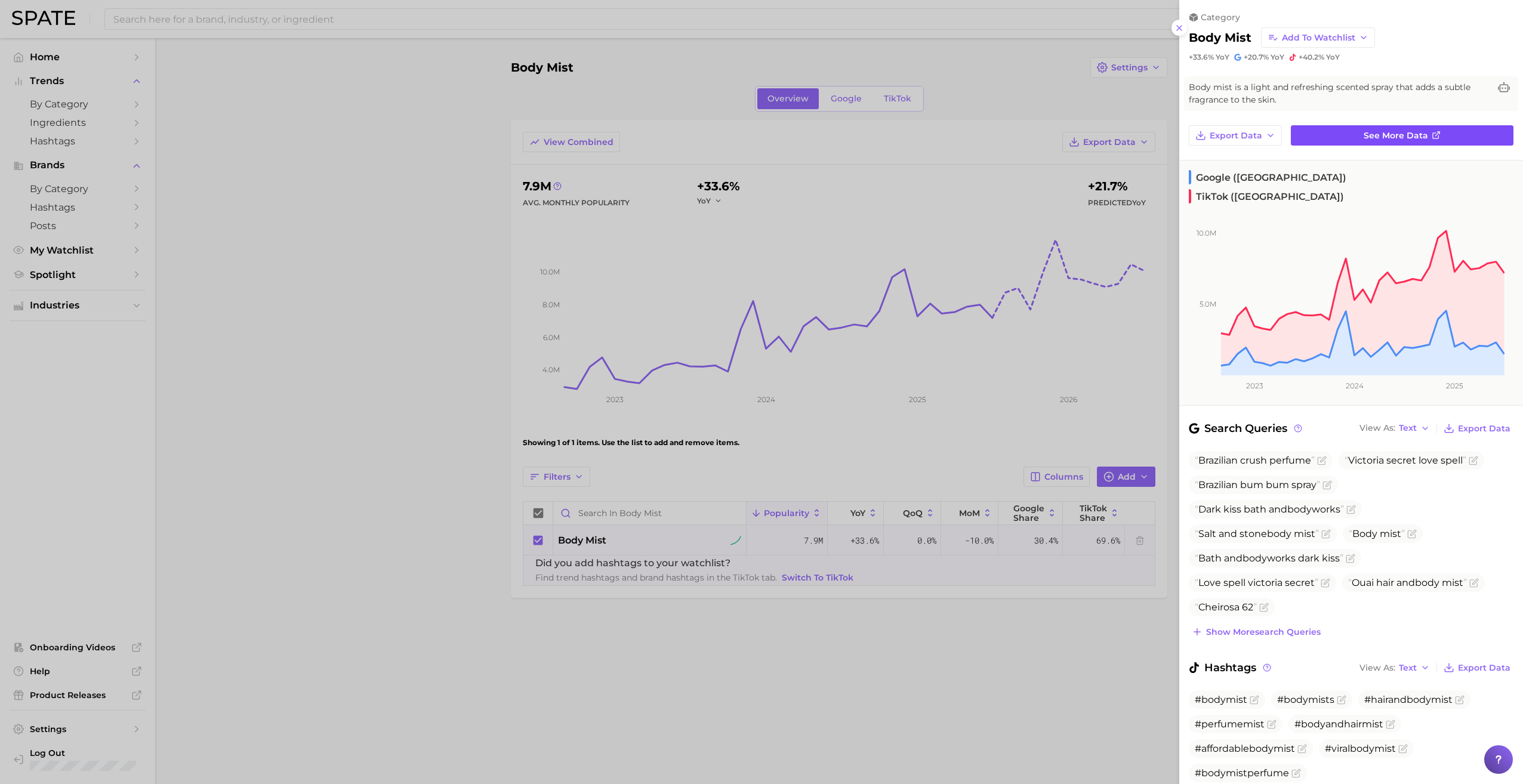
click at [1377, 144] on link "See more data" at bounding box center [1402, 135] width 223 height 20
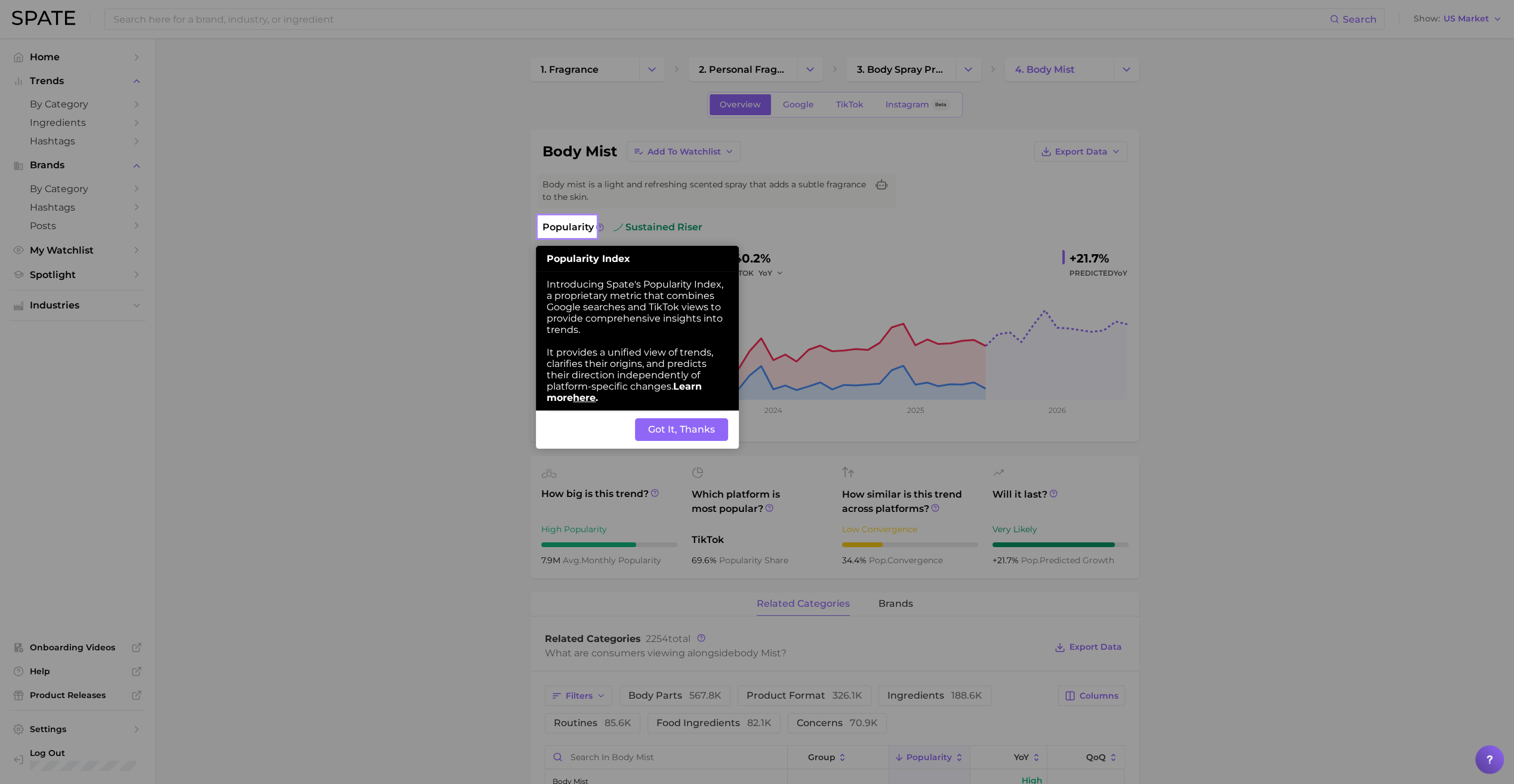
click at [660, 429] on button "Got It, Thanks" at bounding box center [682, 429] width 93 height 23
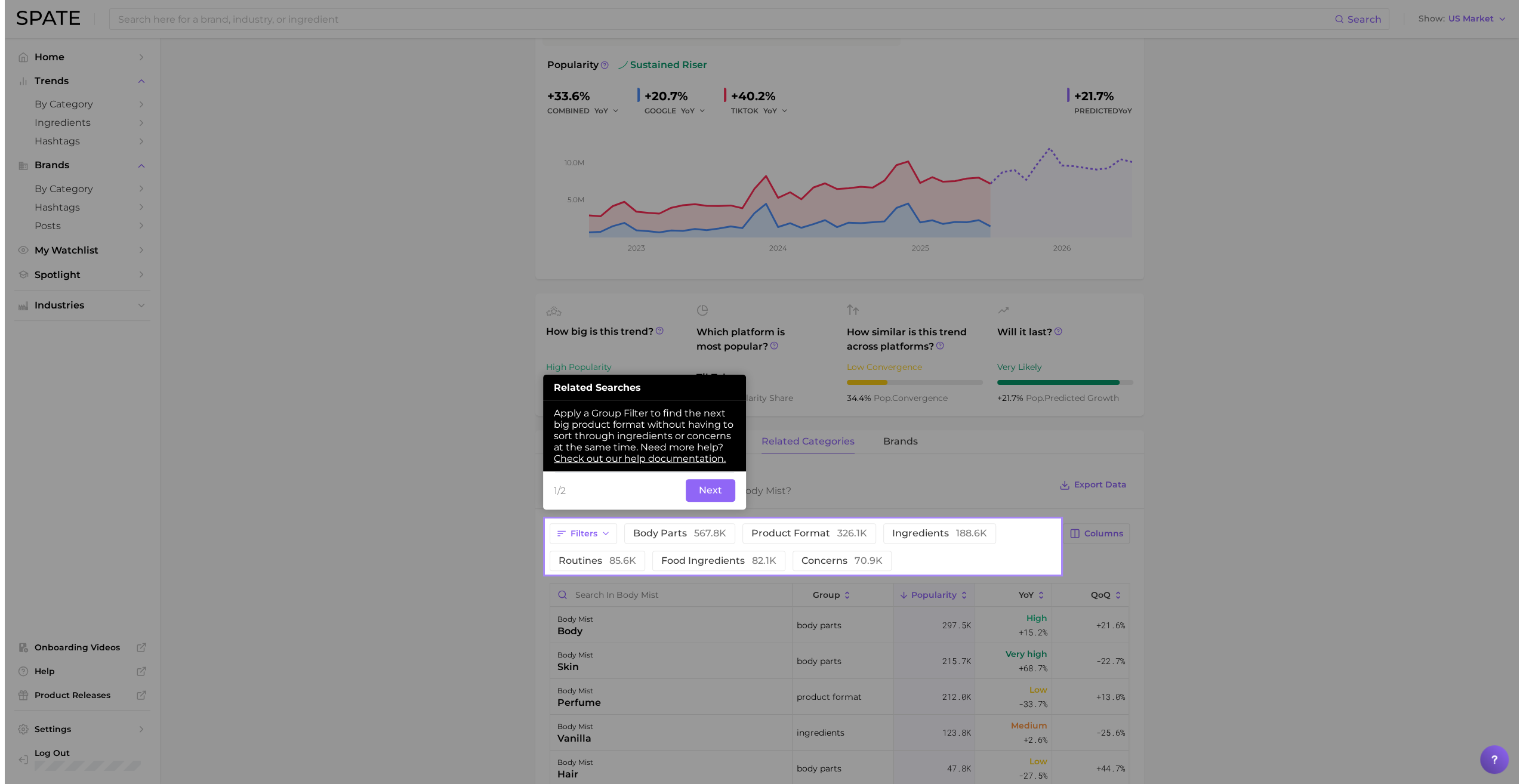
scroll to position [164, 0]
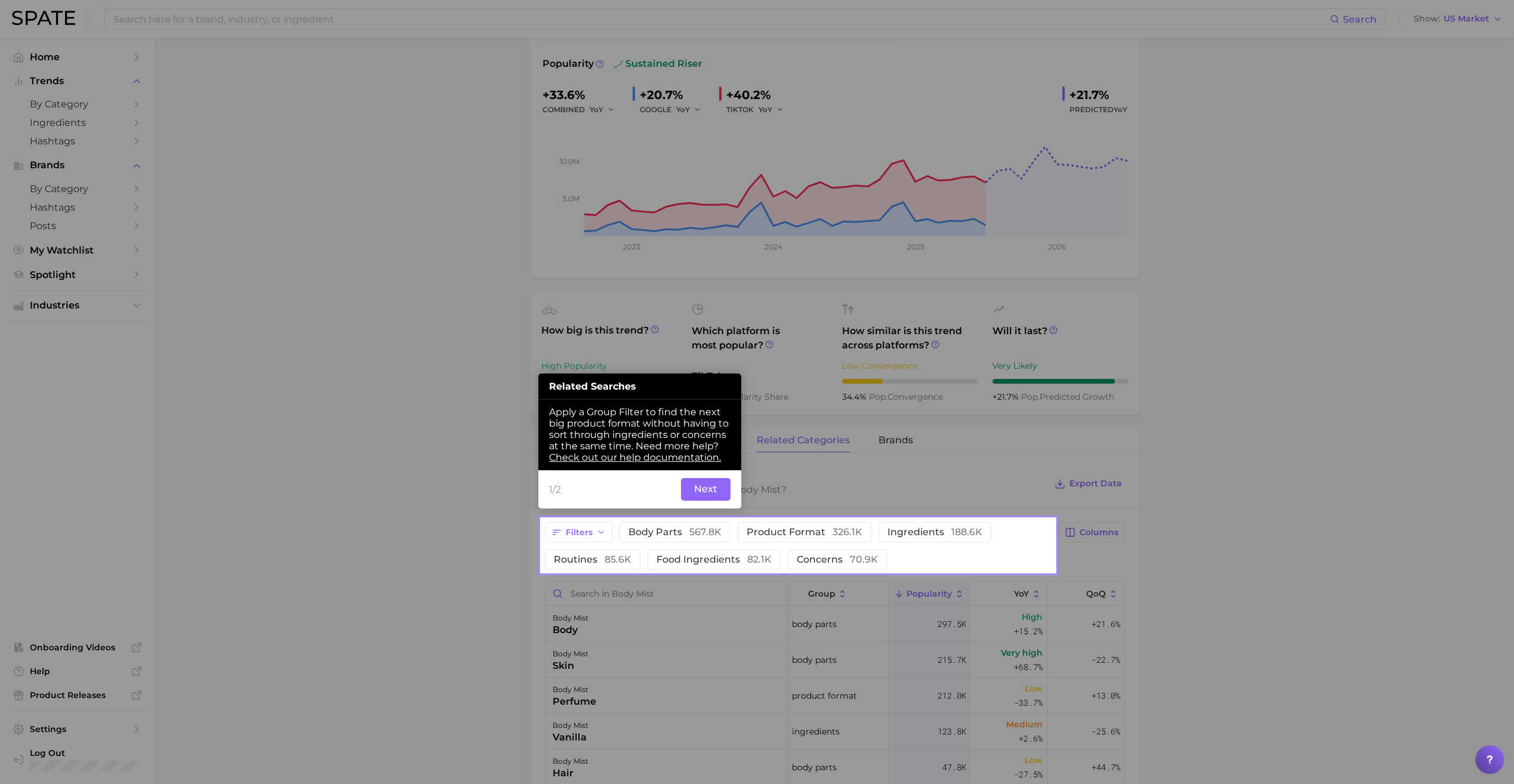
click at [721, 484] on button "Next" at bounding box center [705, 489] width 49 height 23
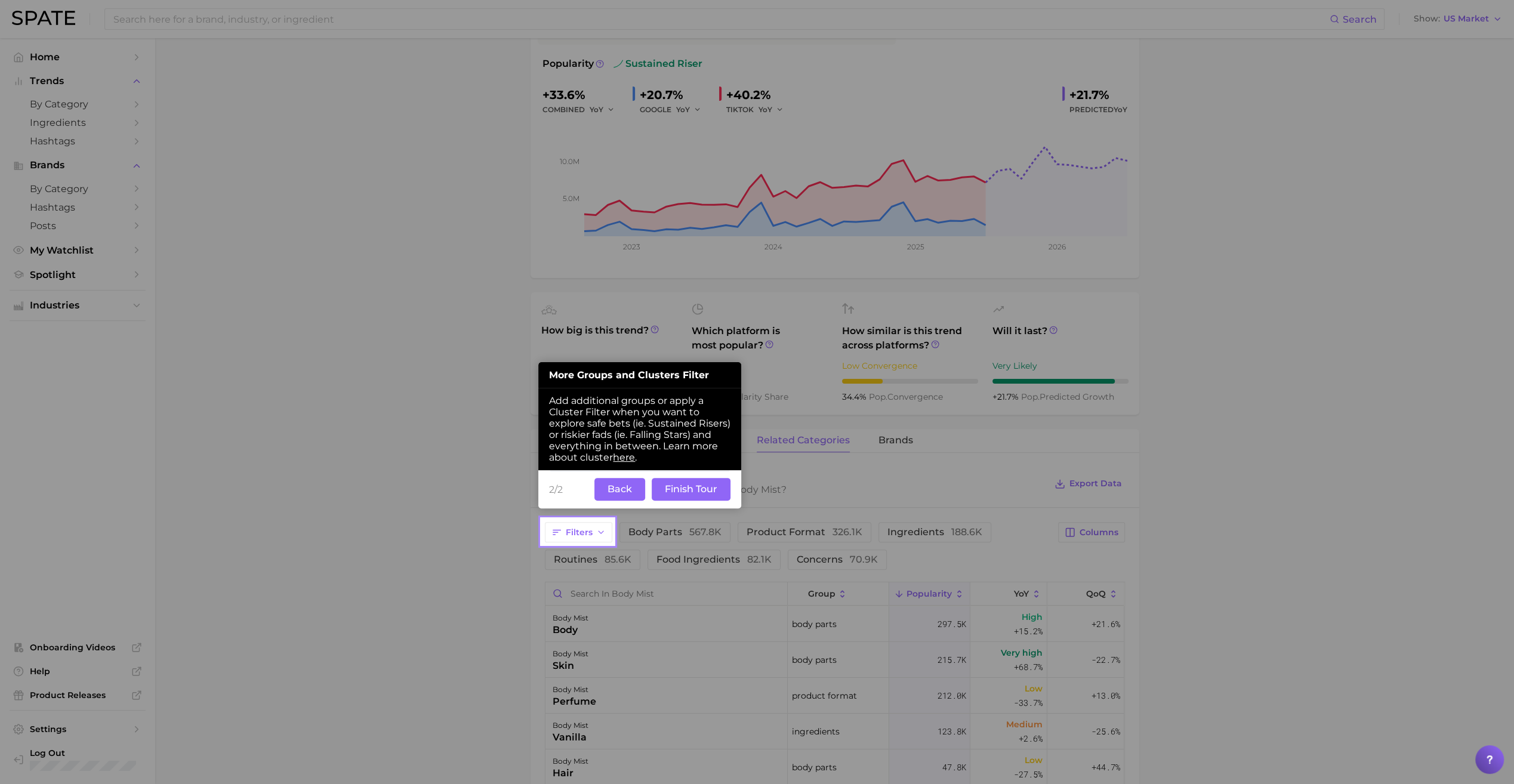
click at [698, 487] on button "Finish Tour" at bounding box center [691, 489] width 78 height 23
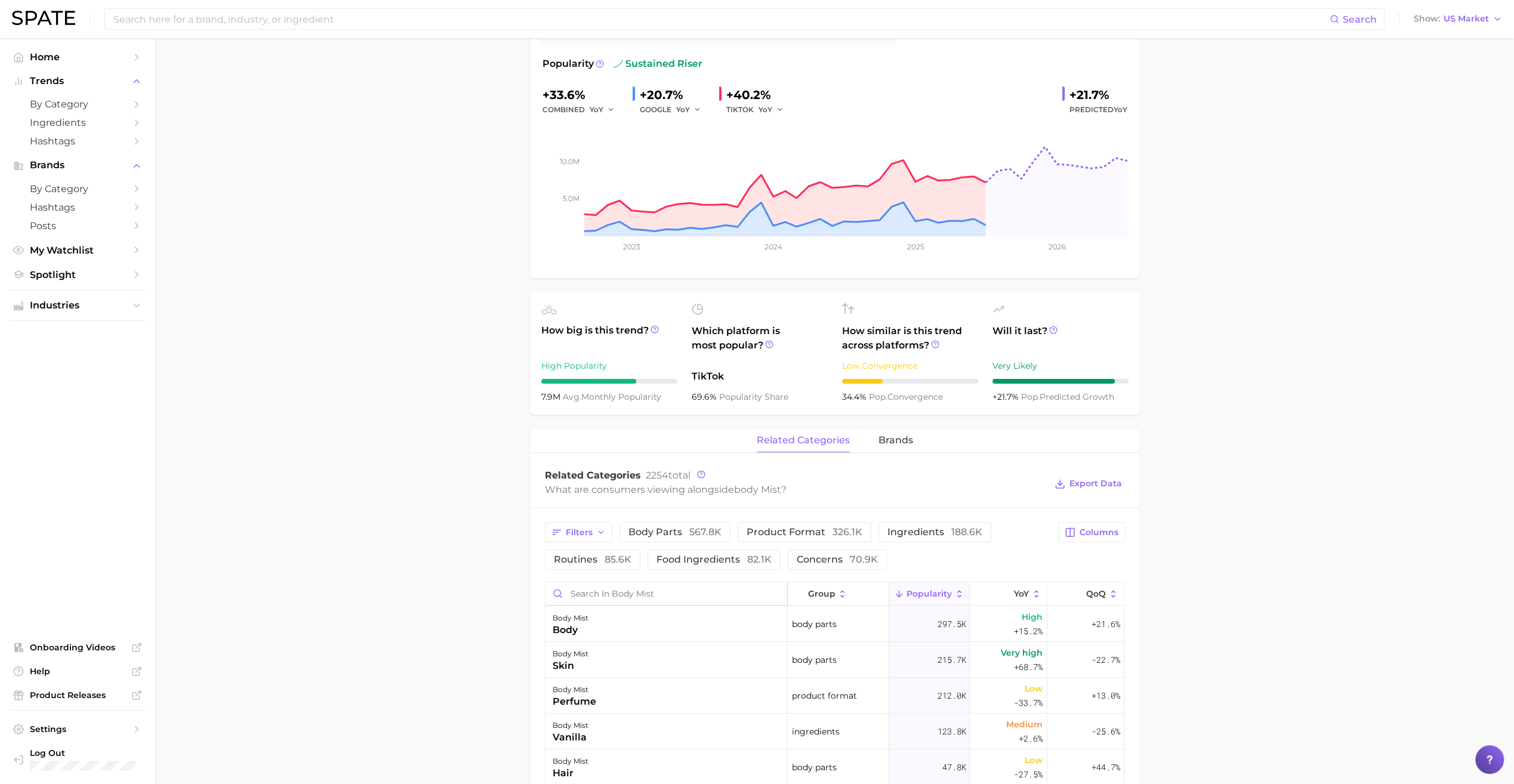
click at [639, 593] on input "Search in body mist" at bounding box center [666, 593] width 242 height 23
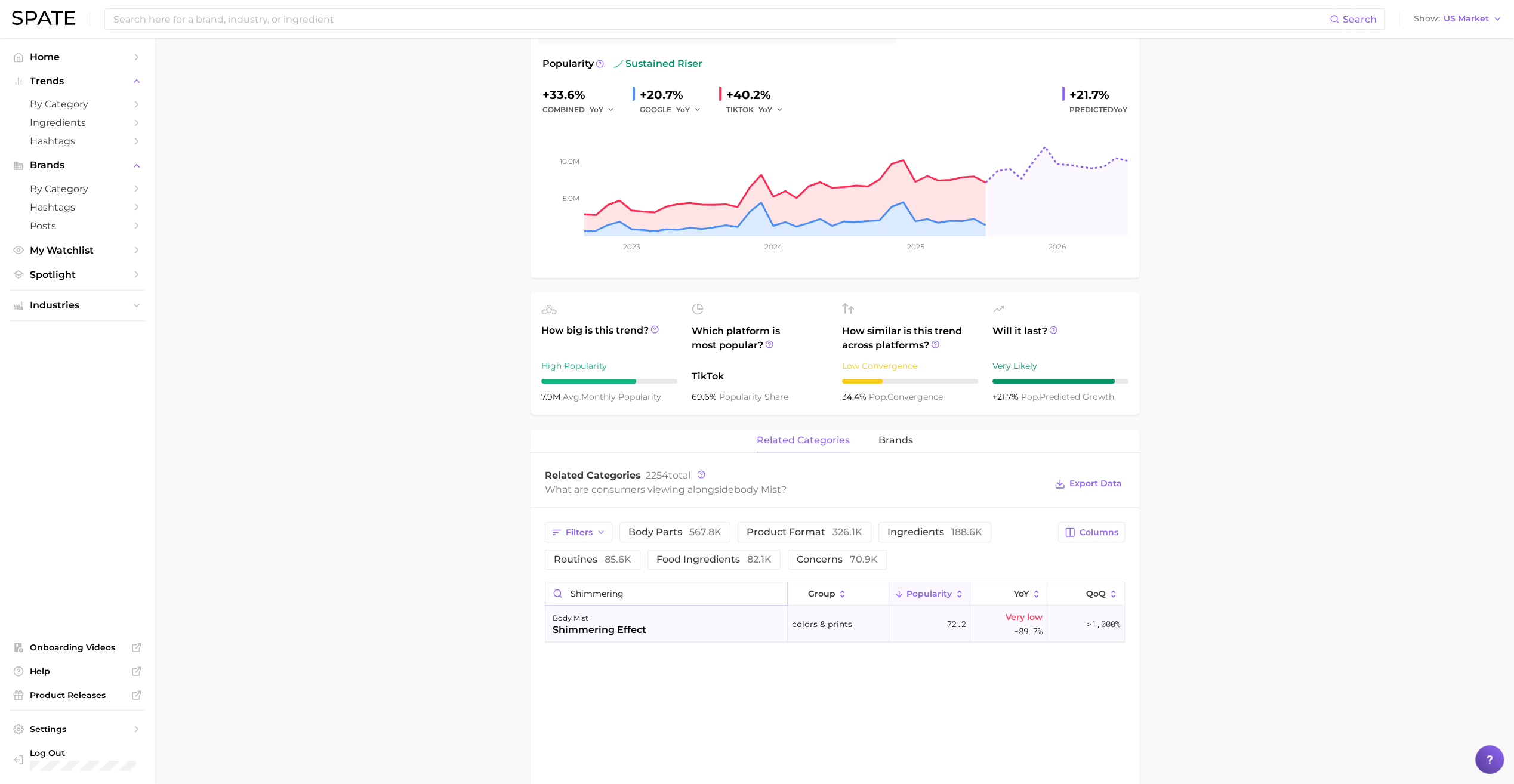
type input "shimmering"
click at [657, 634] on div "body mist shimmering effect" at bounding box center [666, 624] width 242 height 36
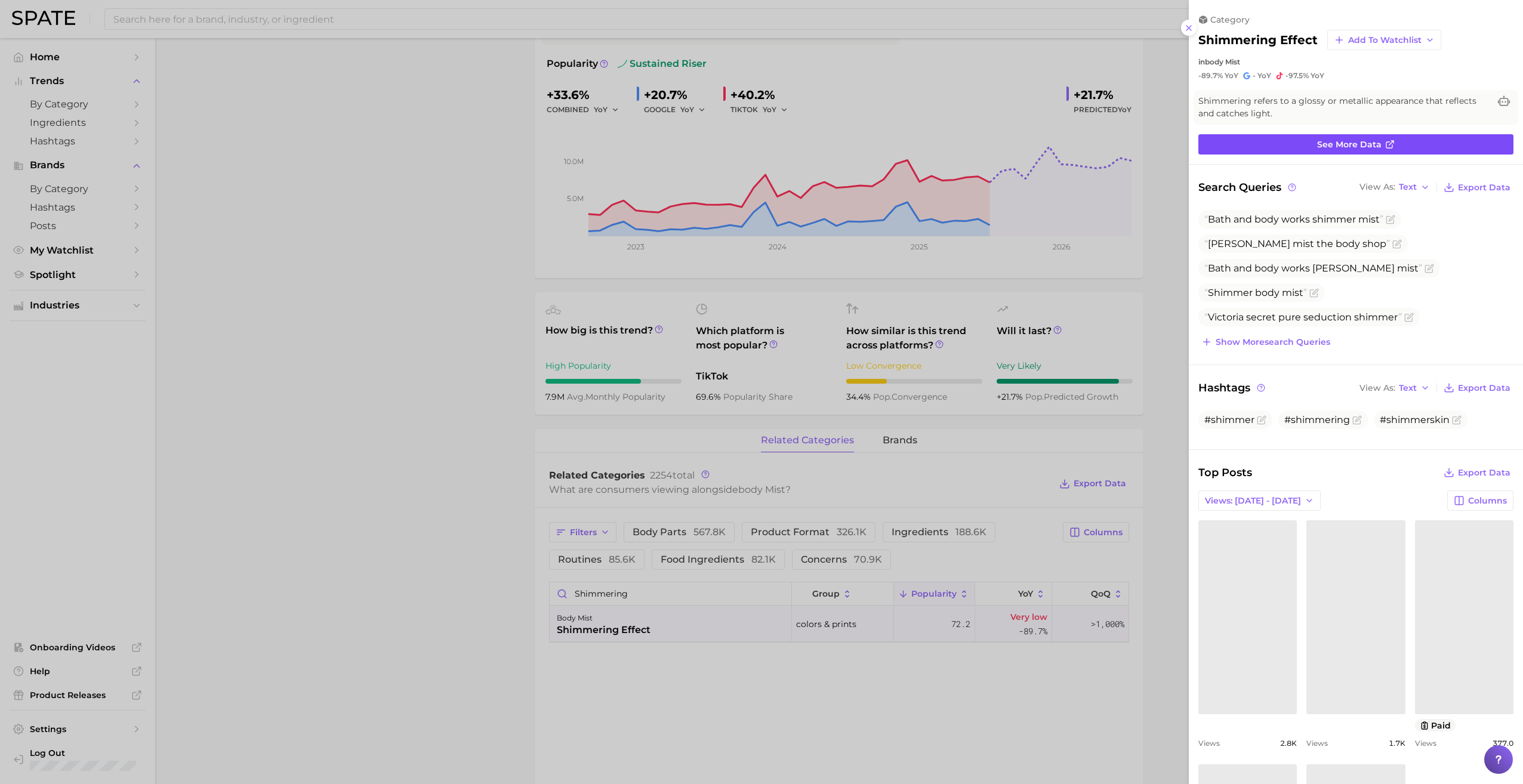
click at [1354, 139] on span "See more data" at bounding box center [1349, 144] width 65 height 10
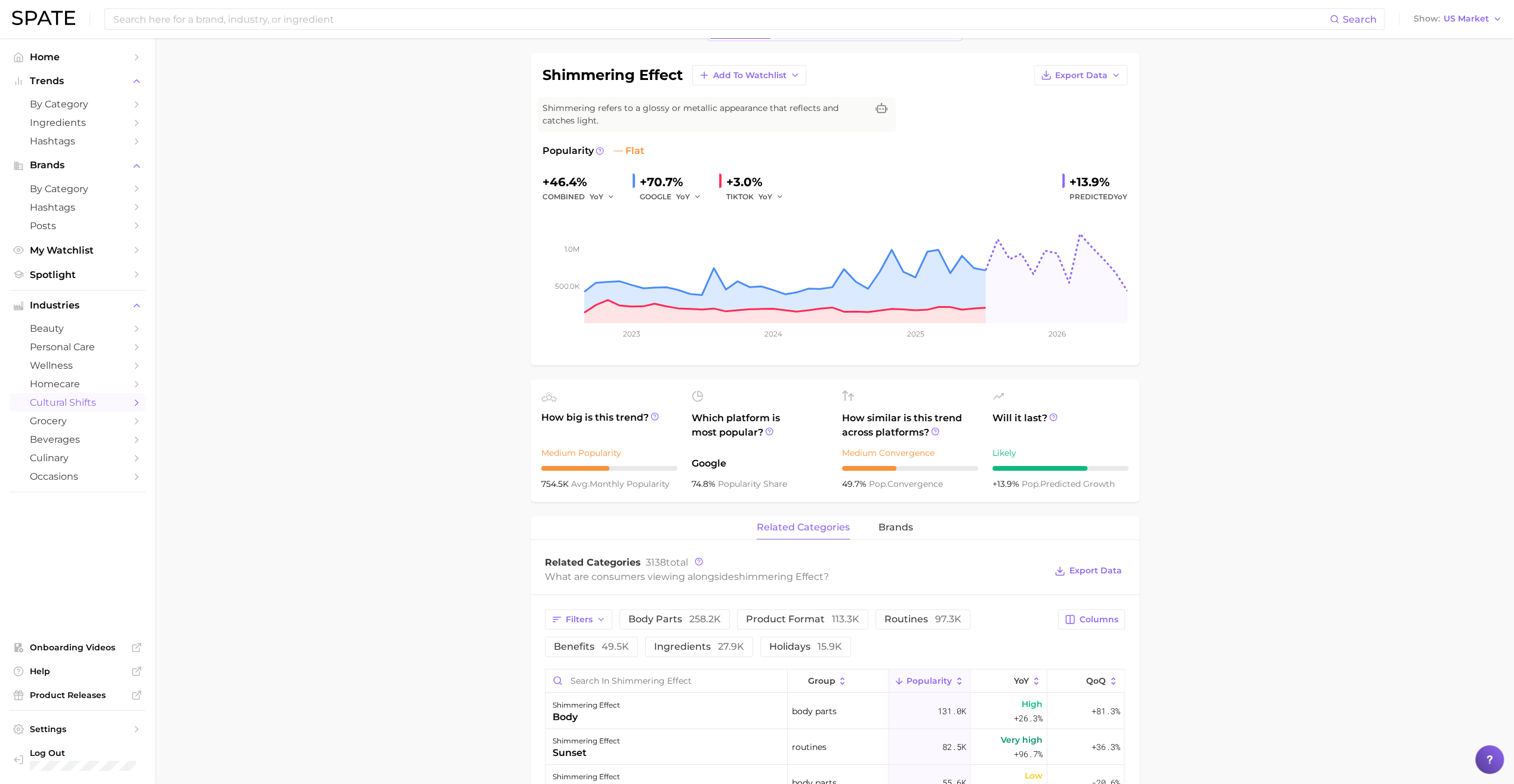
scroll to position [75, 0]
click at [1089, 72] on span "Export Data" at bounding box center [1082, 76] width 53 height 10
click at [1175, 108] on main "1. societal shifts & culture 2. arts & design 3. colors & prints 4. shimmering …" at bounding box center [835, 745] width 1359 height 1565
click at [742, 74] on span "Add to Watchlist" at bounding box center [750, 76] width 74 height 10
click at [742, 99] on span "New Watchlist" at bounding box center [744, 99] width 63 height 10
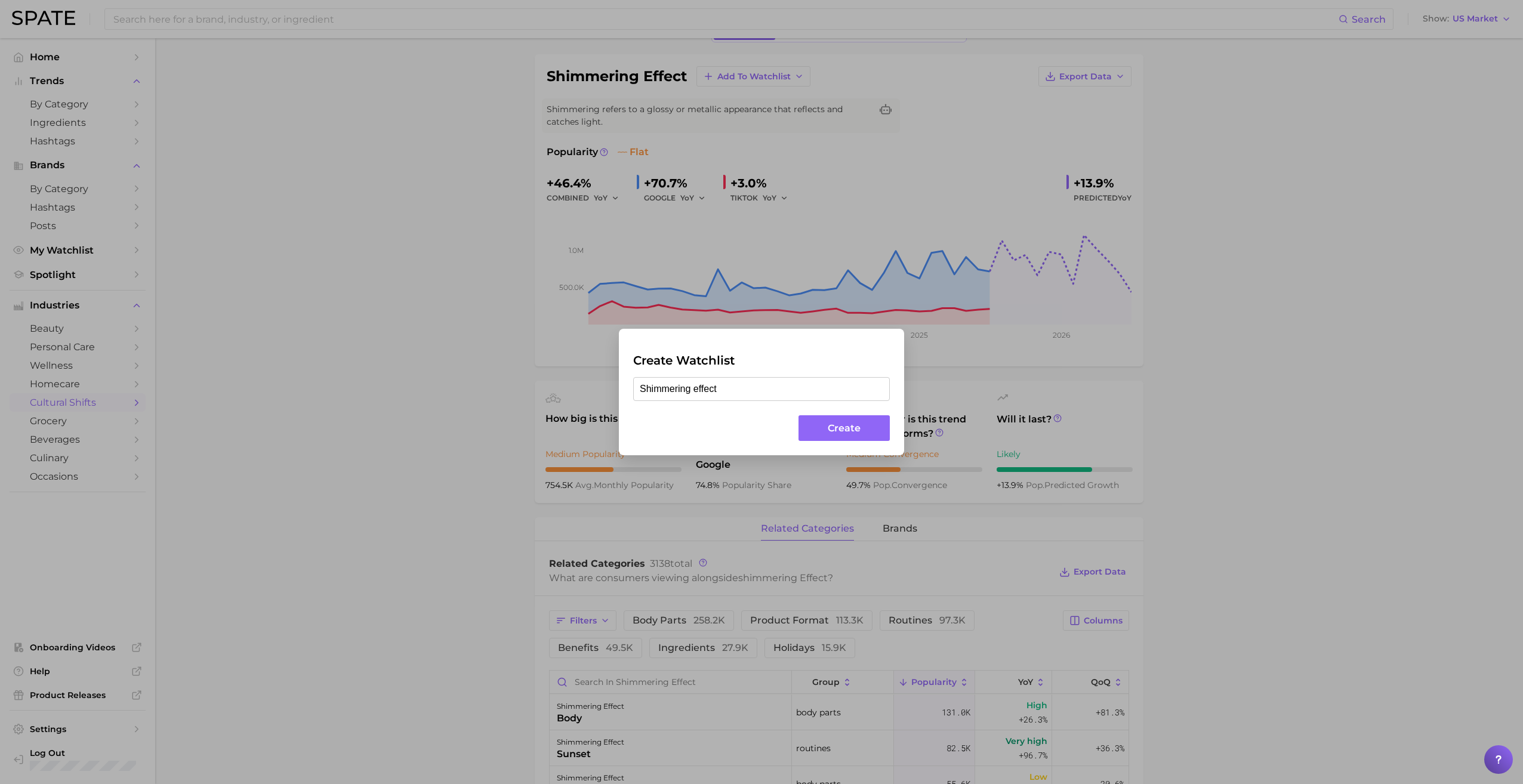
type input "Shimmering effect"
click at [849, 425] on button "Create" at bounding box center [844, 427] width 92 height 26
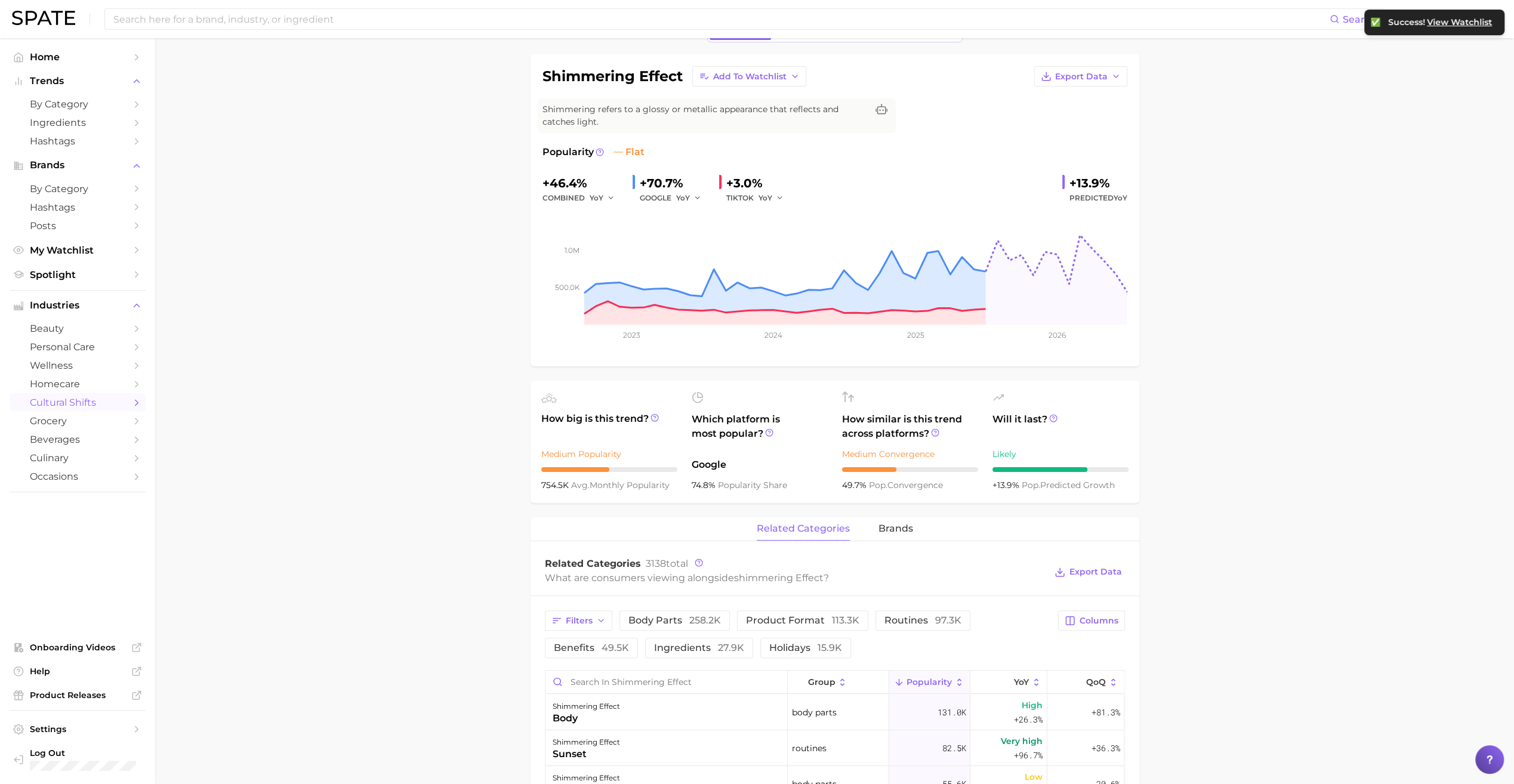
click at [270, 274] on main "1. societal shifts & culture 2. arts & design 3. colors & prints 4. shimmering …" at bounding box center [835, 745] width 1359 height 1565
click at [76, 246] on span "My Watchlist" at bounding box center [78, 250] width 96 height 11
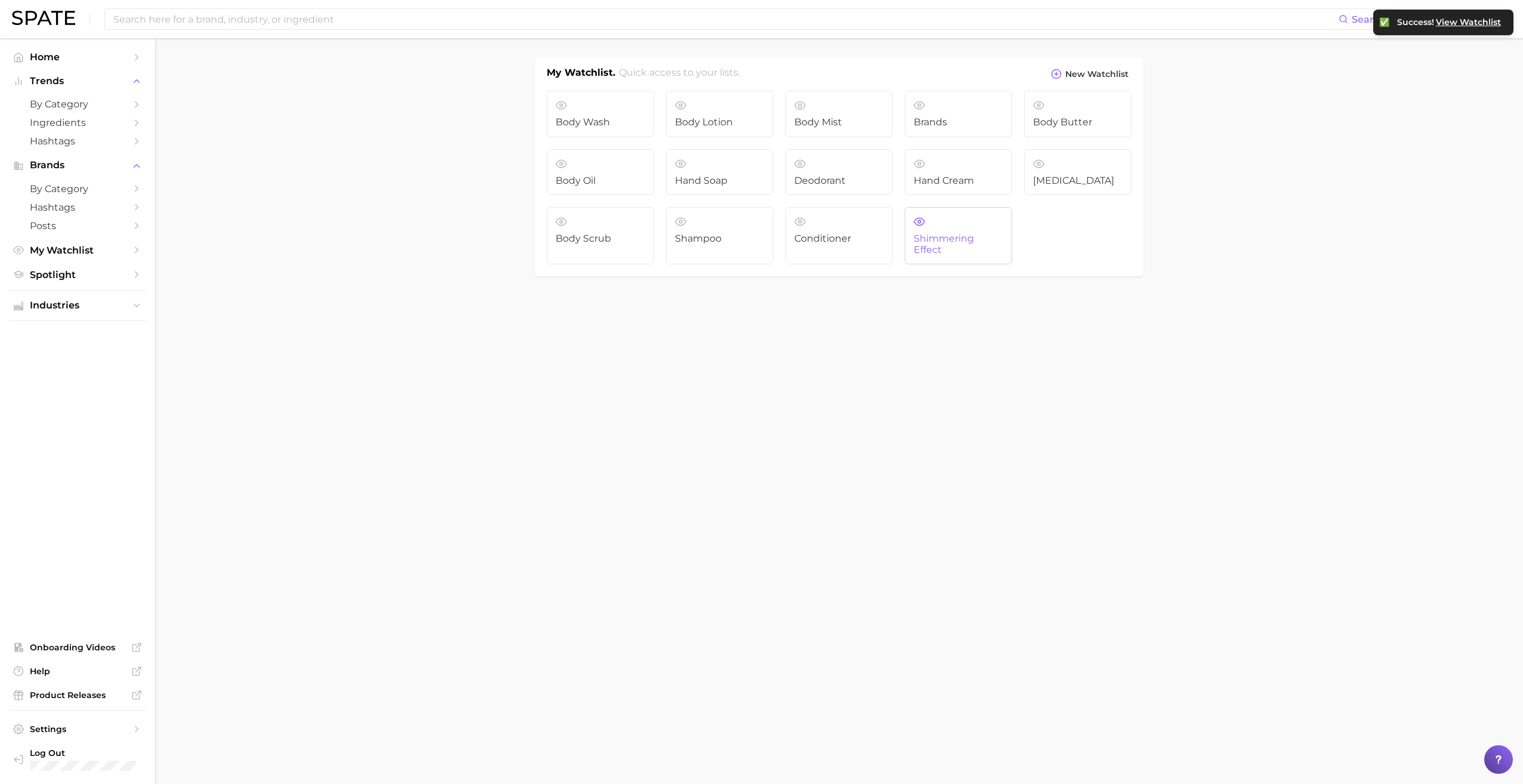
click at [991, 241] on span "Shimmering effect" at bounding box center [958, 244] width 90 height 22
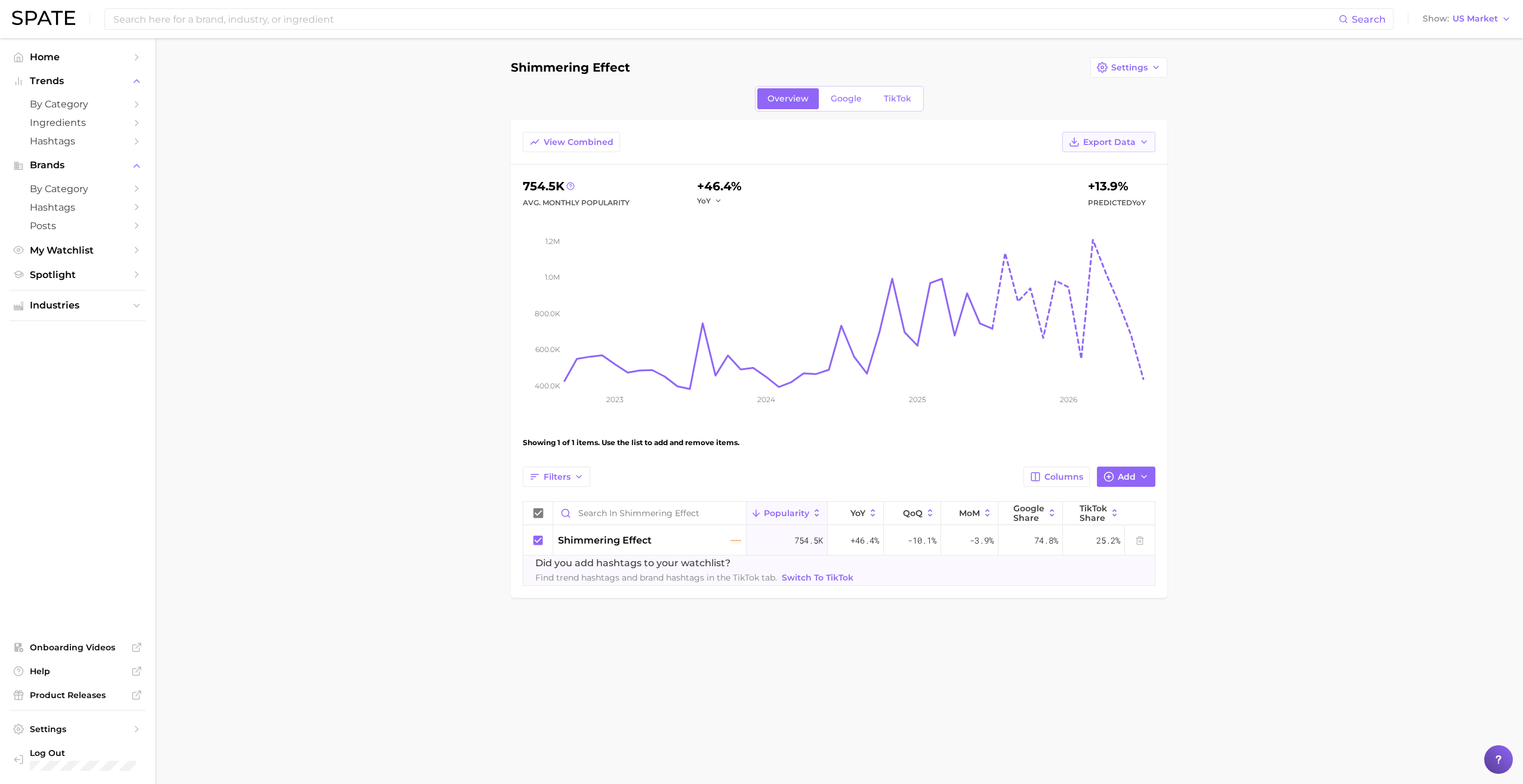
click at [1110, 139] on span "Export Data" at bounding box center [1109, 142] width 53 height 10
click at [1102, 157] on button "Table Data CSV" at bounding box center [1089, 164] width 131 height 22
click at [1109, 142] on span "Export Data" at bounding box center [1109, 142] width 53 height 10
click at [1105, 181] on span "Time Series CSV" at bounding box center [1079, 185] width 70 height 10
